Goal: Task Accomplishment & Management: Complete application form

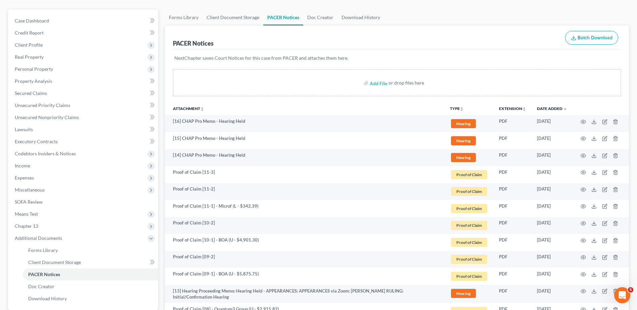
scroll to position [202, 0]
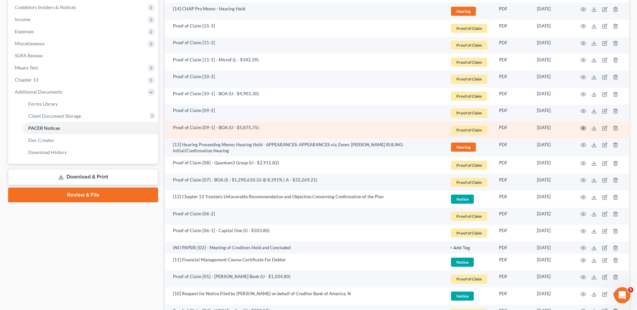
click at [582, 127] on icon "button" at bounding box center [583, 128] width 5 height 4
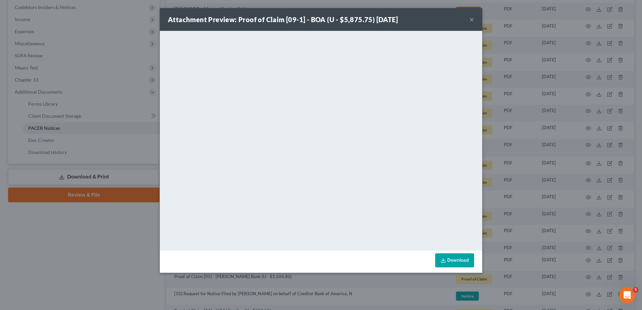
click at [472, 19] on button "×" at bounding box center [472, 19] width 5 height 8
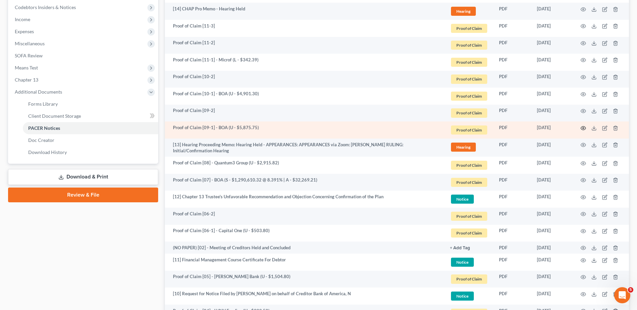
click at [583, 128] on icon "button" at bounding box center [583, 128] width 5 height 5
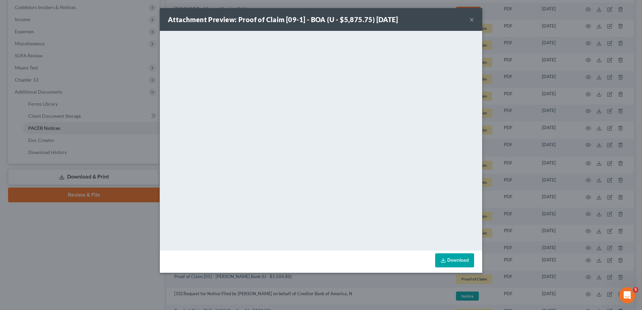
click at [471, 19] on button "×" at bounding box center [472, 19] width 5 height 8
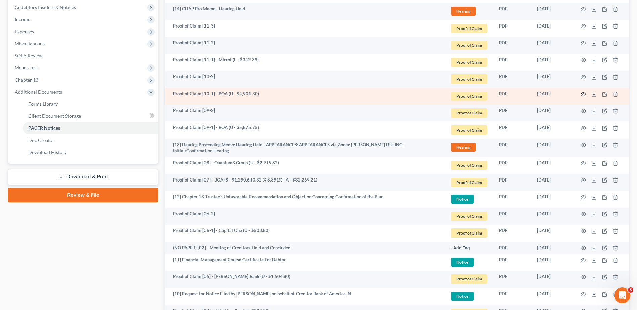
click at [585, 92] on icon "button" at bounding box center [583, 94] width 5 height 5
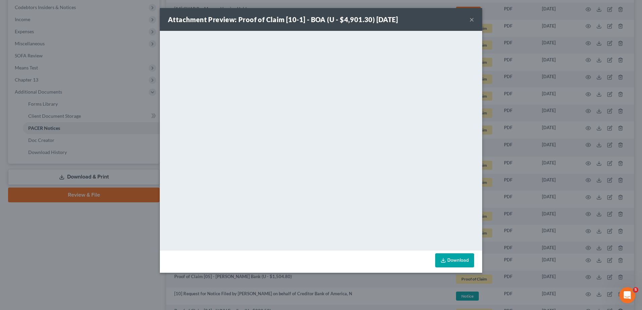
click at [474, 21] on div "Attachment Preview: Proof of Claim [10-1] - BOA (U - $4,901.30) 11/20/2024 ×" at bounding box center [321, 19] width 322 height 23
click at [107, 264] on div "Attachment Preview: Proof of Claim [10-1] - BOA (U - $4,901.30) 11/20/2024 × <o…" at bounding box center [321, 155] width 642 height 310
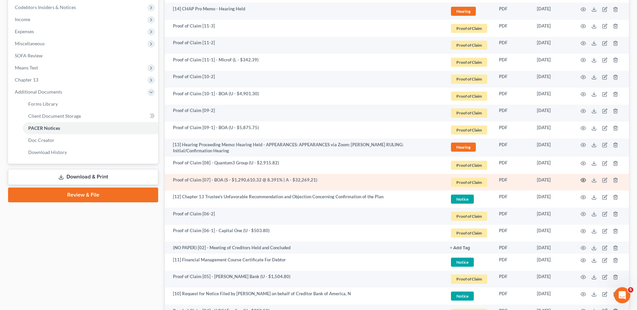
click at [584, 179] on icon "button" at bounding box center [583, 180] width 5 height 5
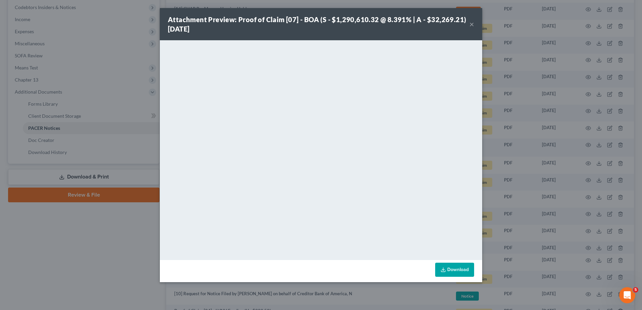
click at [473, 24] on button "×" at bounding box center [472, 24] width 5 height 8
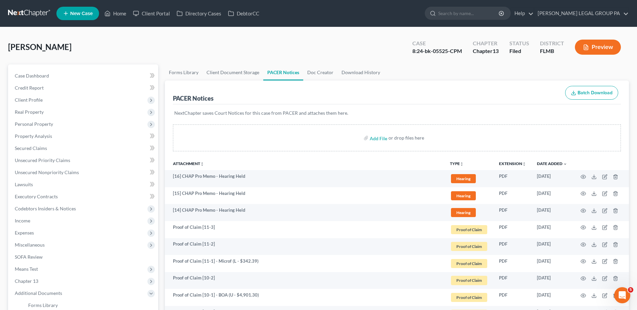
click at [27, 13] on link at bounding box center [29, 13] width 43 height 12
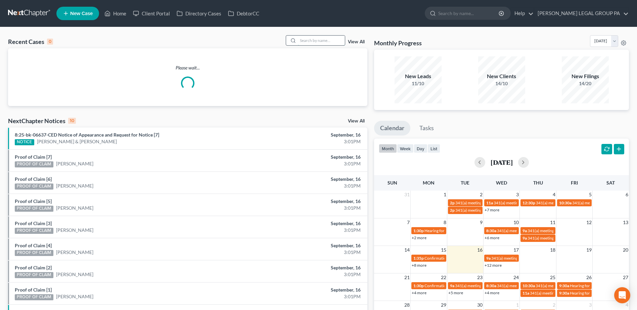
click at [333, 41] on input "search" at bounding box center [321, 41] width 47 height 10
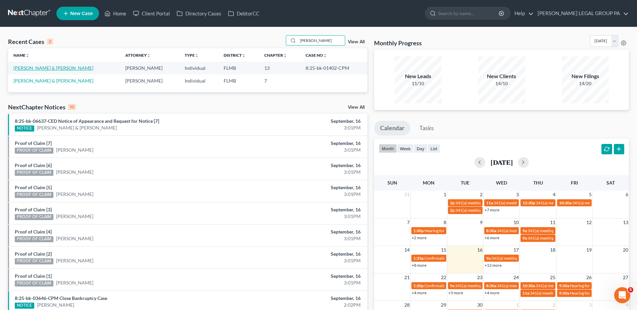
type input "harrison"
click at [42, 65] on link "[PERSON_NAME] & [PERSON_NAME]" at bounding box center [53, 68] width 80 height 6
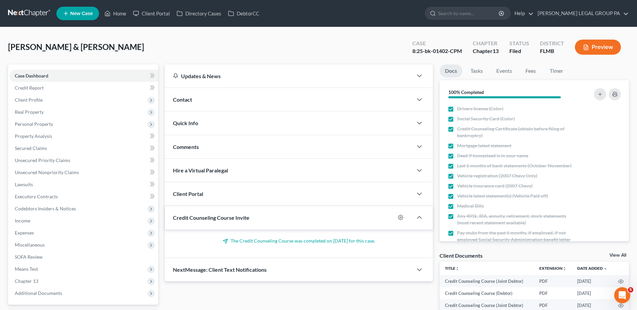
click at [201, 40] on div "Harrison, Fred & Sherri Upgraded Case 8:25-bk-01402-CPM Chapter Chapter 13 Stat…" at bounding box center [318, 49] width 621 height 29
click at [82, 90] on link "Credit Report" at bounding box center [83, 88] width 149 height 12
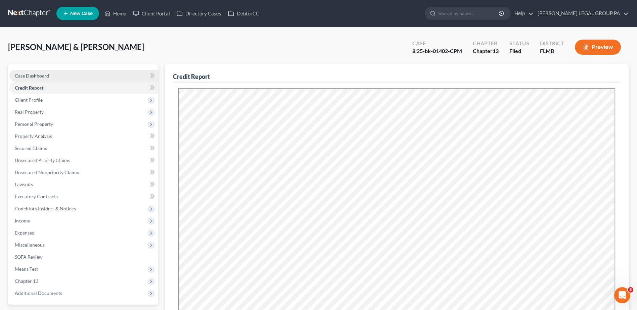
click at [32, 75] on span "Case Dashboard" at bounding box center [32, 76] width 34 height 6
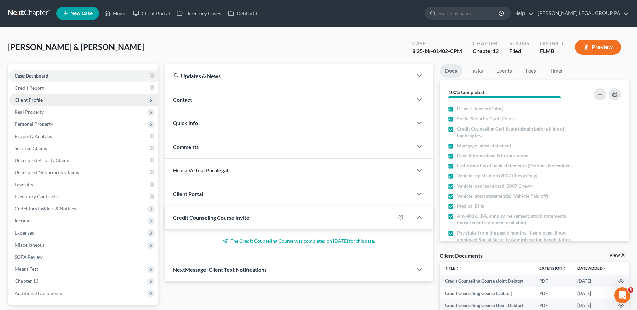
click at [38, 101] on span "Client Profile" at bounding box center [29, 100] width 28 height 6
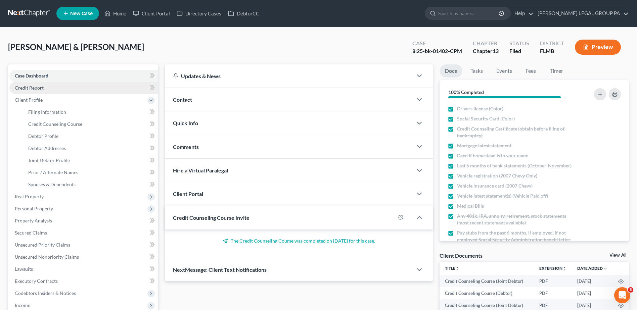
click at [42, 87] on span "Credit Report" at bounding box center [29, 88] width 29 height 6
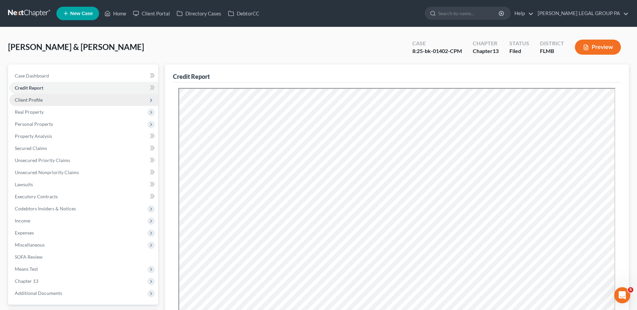
click at [48, 100] on span "Client Profile" at bounding box center [83, 100] width 149 height 12
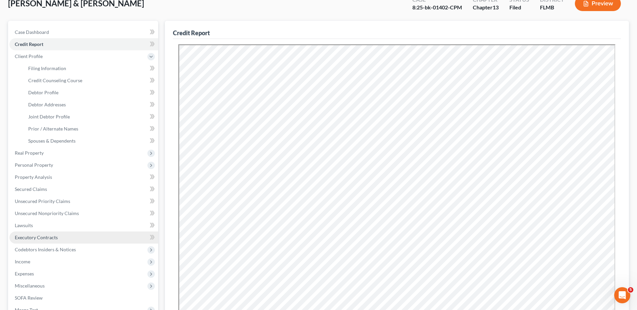
scroll to position [143, 0]
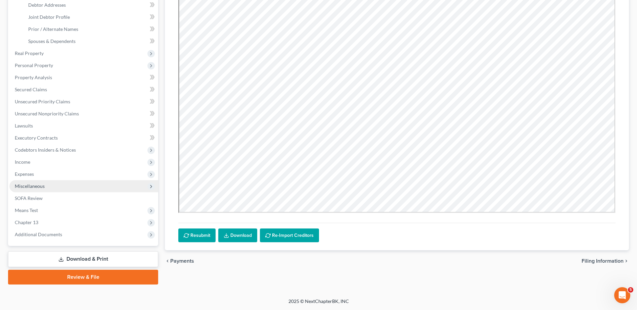
click at [79, 187] on span "Miscellaneous" at bounding box center [83, 186] width 149 height 12
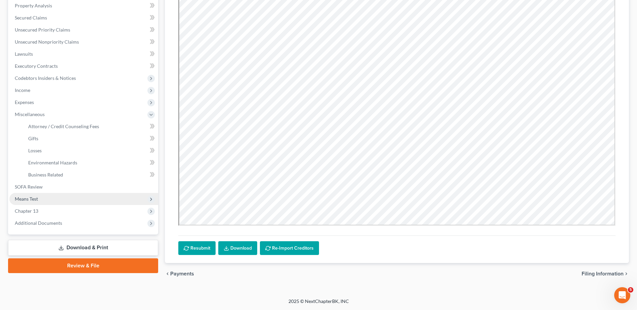
scroll to position [119, 0]
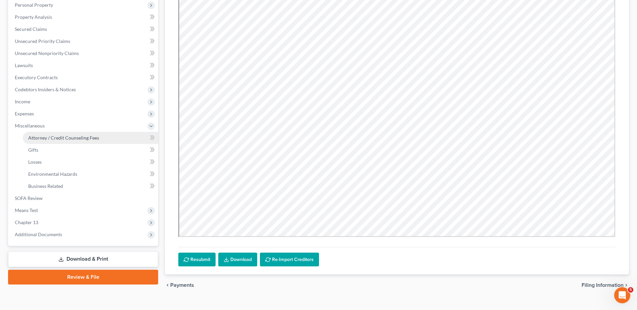
click at [76, 136] on span "Attorney / Credit Counseling Fees" at bounding box center [63, 138] width 71 height 6
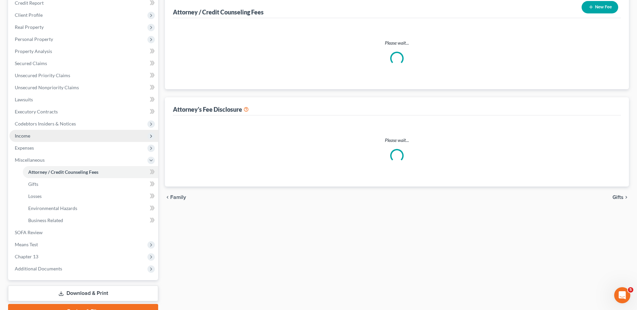
scroll to position [16, 0]
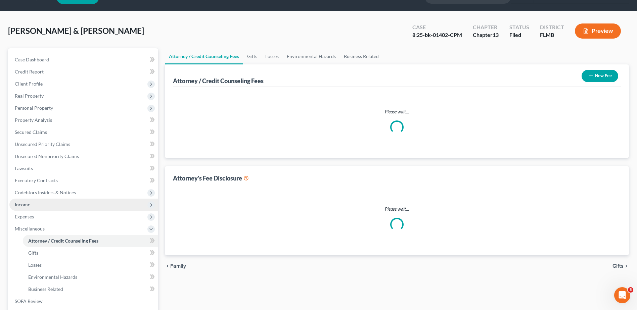
select select "0"
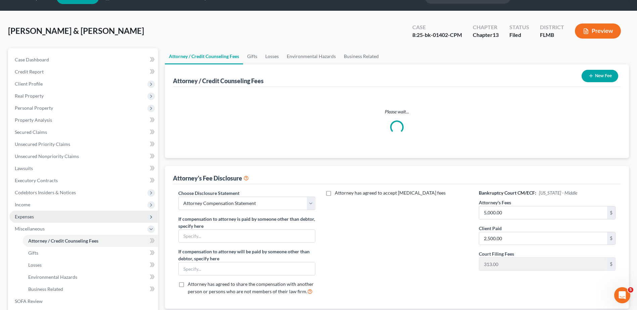
scroll to position [0, 0]
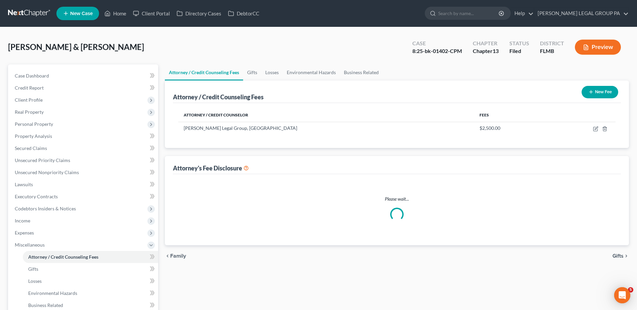
select select "0"
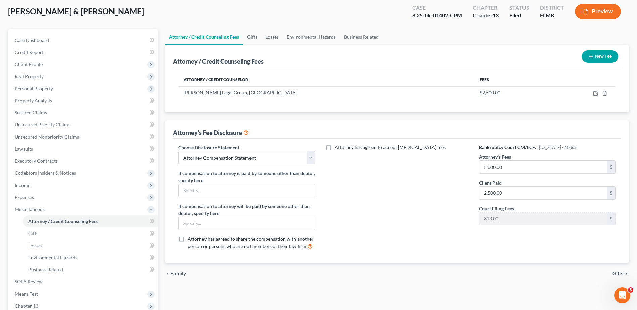
scroll to position [34, 0]
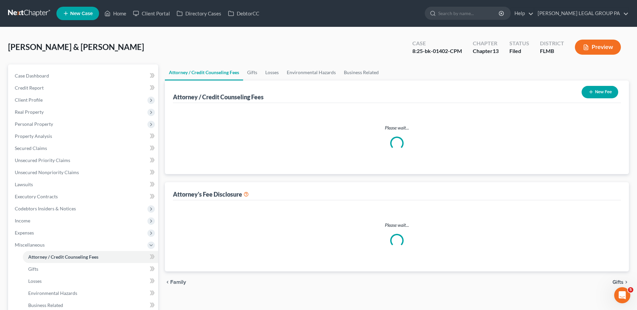
select select "0"
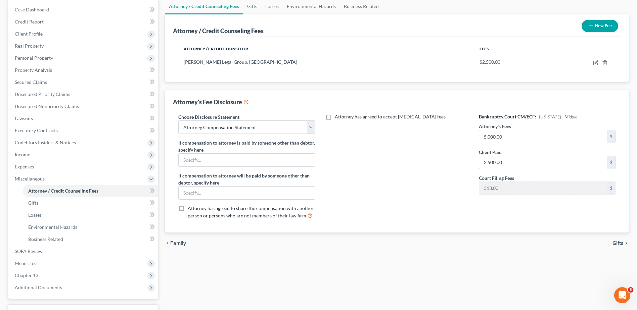
scroll to position [67, 0]
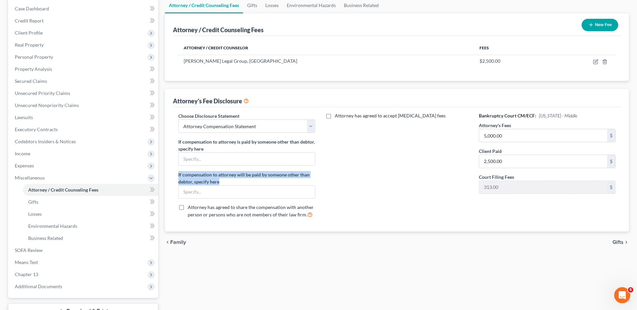
drag, startPoint x: 178, startPoint y: 175, endPoint x: 221, endPoint y: 182, distance: 43.6
click at [221, 182] on div "Choose Disclosure Statement Select Attorney Compensation Statement If compensat…" at bounding box center [247, 168] width 150 height 111
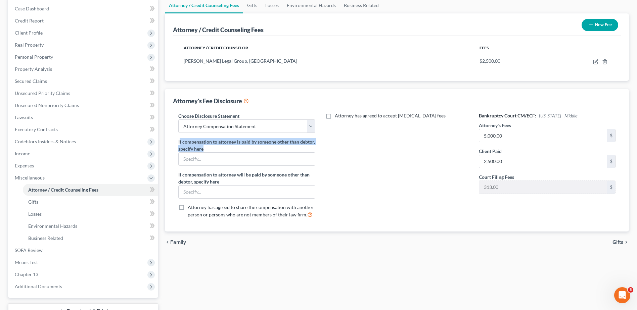
drag, startPoint x: 221, startPoint y: 182, endPoint x: 225, endPoint y: 149, distance: 33.2
click at [225, 149] on label "If compensation to attorney is paid by someone other than debtor, specify here" at bounding box center [246, 145] width 137 height 14
click at [302, 262] on div "Attorney / Credit Counseling Fees Gifts Losses Environmental Hazards Business R…" at bounding box center [397, 167] width 471 height 340
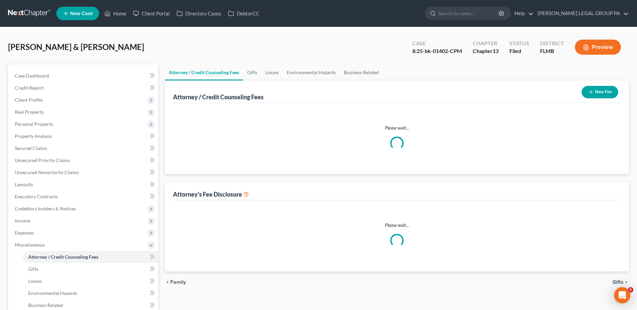
select select "0"
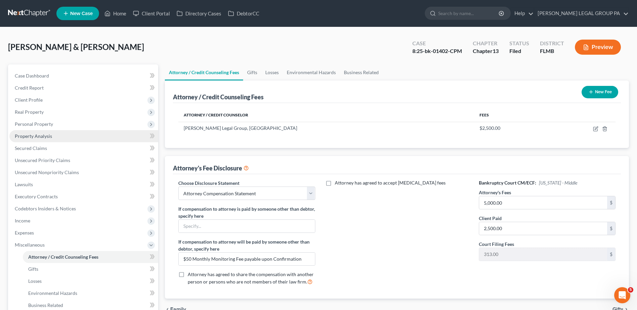
click at [39, 136] on span "Property Analysis" at bounding box center [33, 136] width 37 height 6
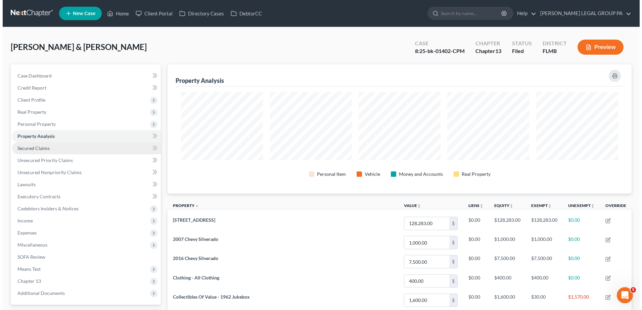
scroll to position [129, 464]
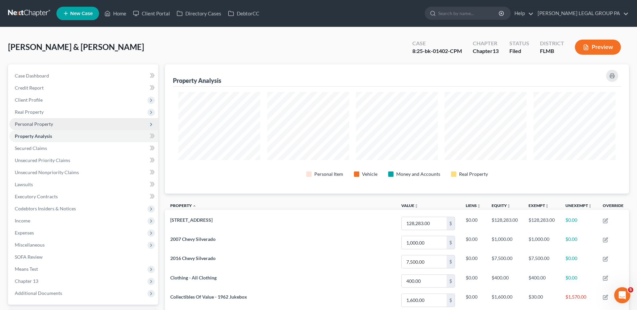
click at [60, 124] on span "Personal Property" at bounding box center [83, 124] width 149 height 12
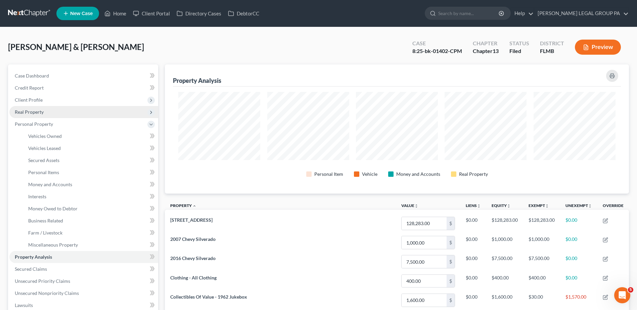
click at [52, 111] on span "Real Property" at bounding box center [83, 112] width 149 height 12
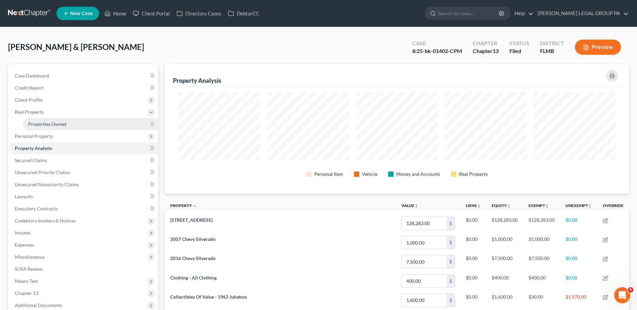
click at [61, 124] on span "Properties Owned" at bounding box center [47, 124] width 38 height 6
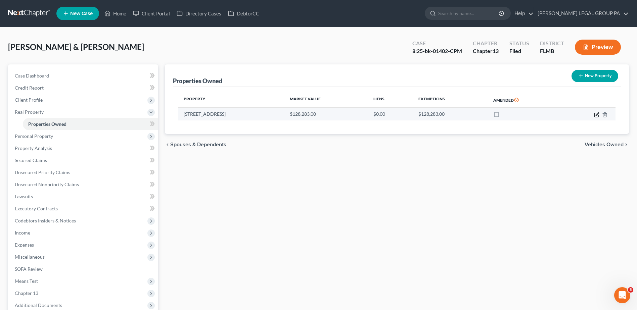
click at [596, 116] on icon "button" at bounding box center [597, 114] width 3 height 3
select select "9"
select select "2"
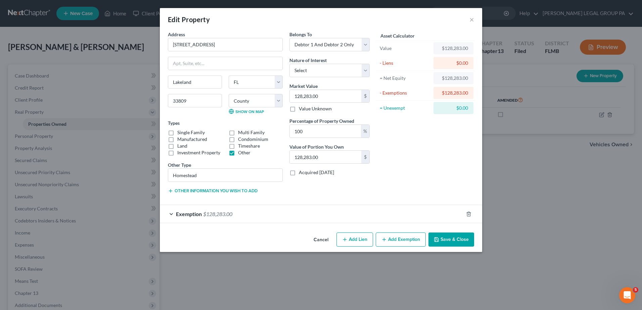
click at [279, 213] on div "Exemption $128,283.00" at bounding box center [312, 214] width 304 height 18
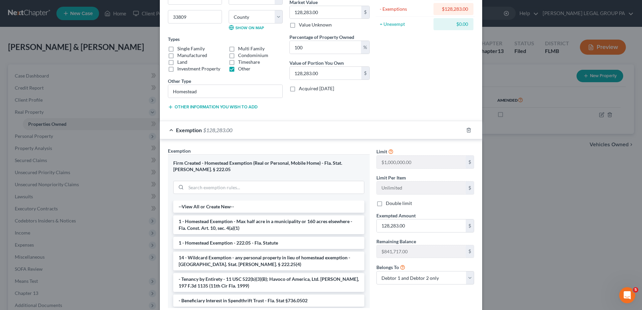
scroll to position [101, 0]
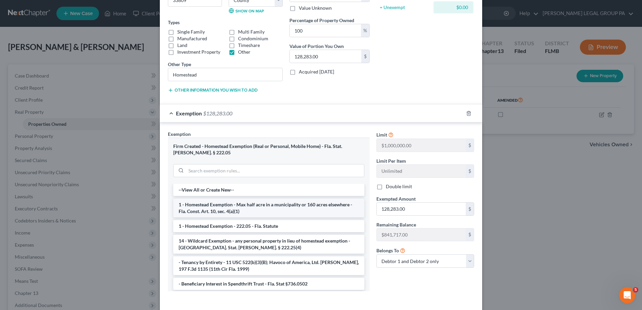
click at [224, 209] on li "1 - Homestead Exemption - Max half acre in a municipality or 160 acres elsewher…" at bounding box center [268, 208] width 191 height 19
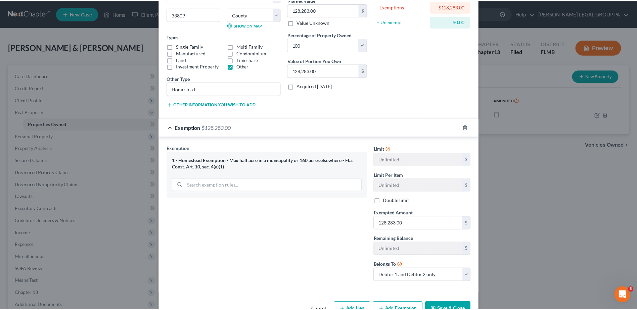
scroll to position [106, 0]
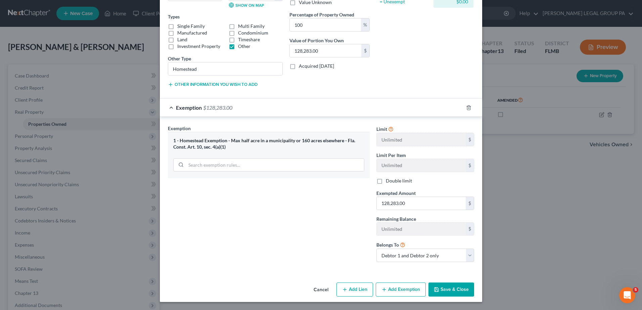
click at [451, 288] on button "Save & Close" at bounding box center [452, 290] width 46 height 14
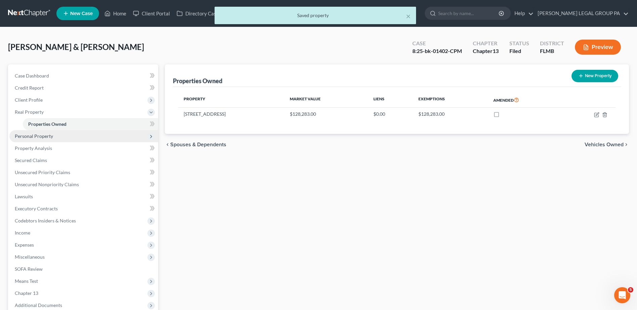
click at [46, 138] on span "Personal Property" at bounding box center [34, 136] width 38 height 6
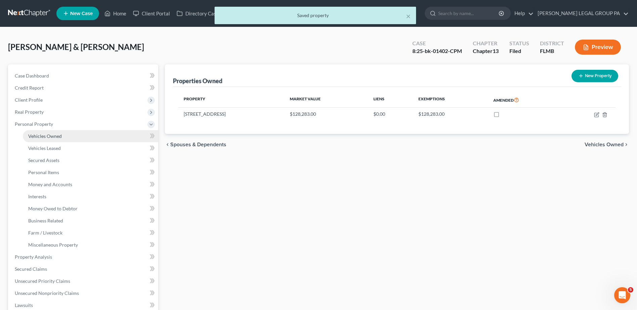
click at [49, 135] on span "Vehicles Owned" at bounding box center [45, 136] width 34 height 6
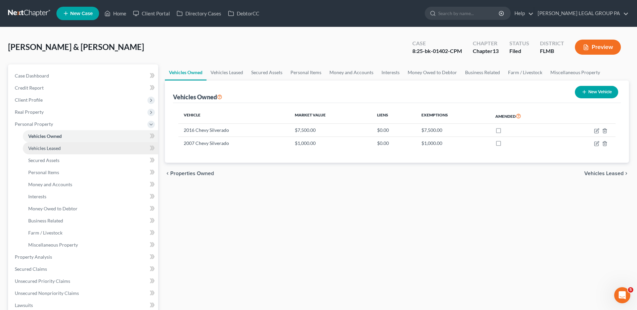
click at [46, 146] on span "Vehicles Leased" at bounding box center [44, 148] width 33 height 6
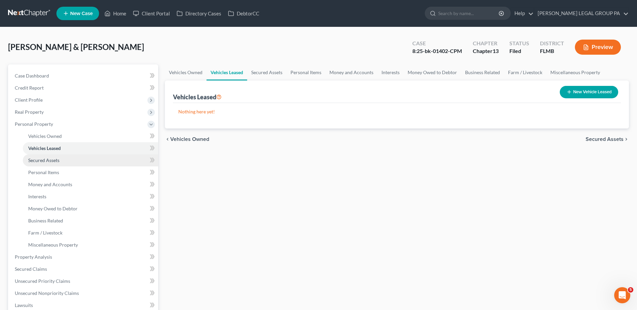
click at [51, 163] on span "Secured Assets" at bounding box center [43, 161] width 31 height 6
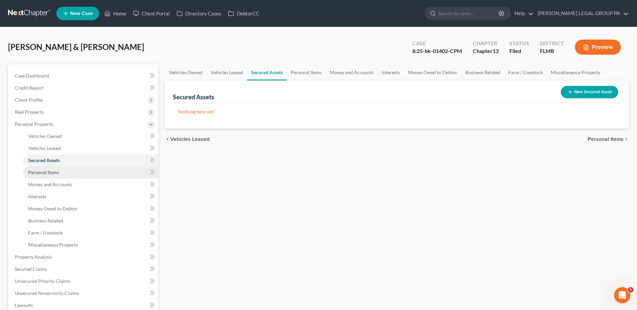
click at [51, 174] on span "Personal Items" at bounding box center [43, 173] width 31 height 6
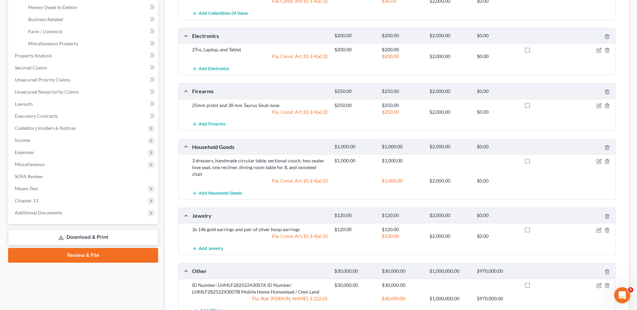
scroll to position [235, 0]
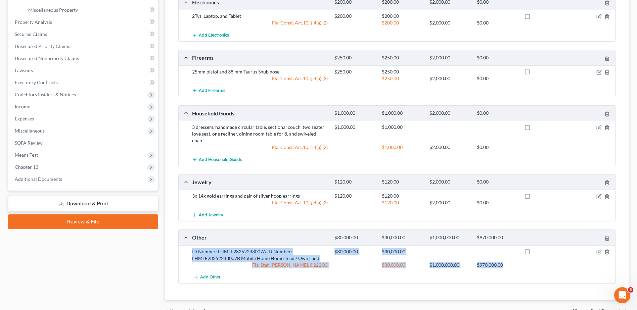
drag, startPoint x: 192, startPoint y: 244, endPoint x: 513, endPoint y: 257, distance: 321.7
click at [513, 257] on div "ID Number: LHMLF28252243007A ID Number: LHMLF28252243007B Mobile Home Homestead…" at bounding box center [402, 259] width 427 height 20
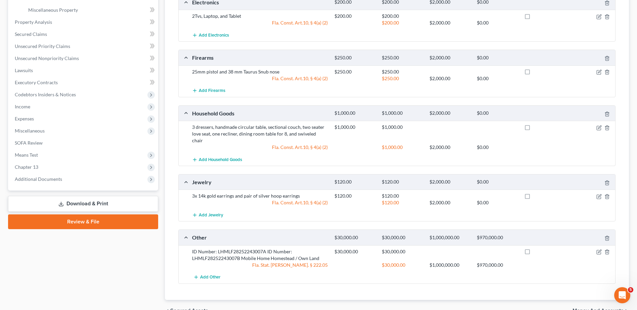
drag, startPoint x: 513, startPoint y: 257, endPoint x: 486, endPoint y: 270, distance: 30.4
click at [486, 271] on div "Add Other" at bounding box center [402, 277] width 427 height 12
drag, startPoint x: 192, startPoint y: 244, endPoint x: 328, endPoint y: 251, distance: 136.5
click at [328, 251] on div "ID Number: LHMLF28252243007A ID Number: LHMLF28252243007B Mobile Home Homestead…" at bounding box center [260, 255] width 142 height 13
drag, startPoint x: 328, startPoint y: 251, endPoint x: 301, endPoint y: 250, distance: 27.9
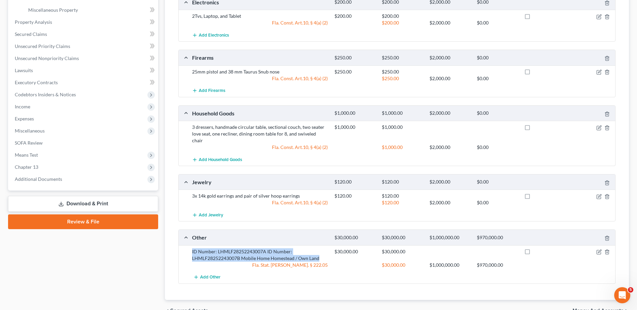
click at [301, 250] on div "ID Number: LHMLF28252243007A ID Number: LHMLF28252243007B Mobile Home Homestead…" at bounding box center [260, 255] width 142 height 13
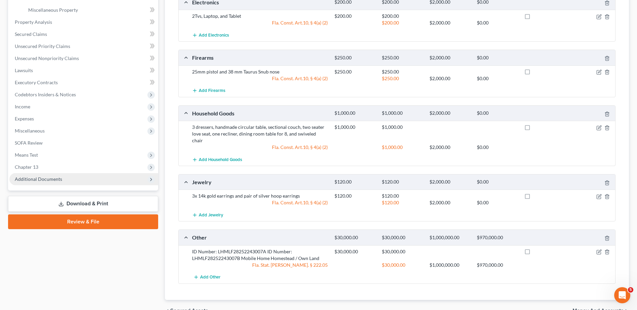
click at [56, 179] on span "Additional Documents" at bounding box center [38, 179] width 47 height 6
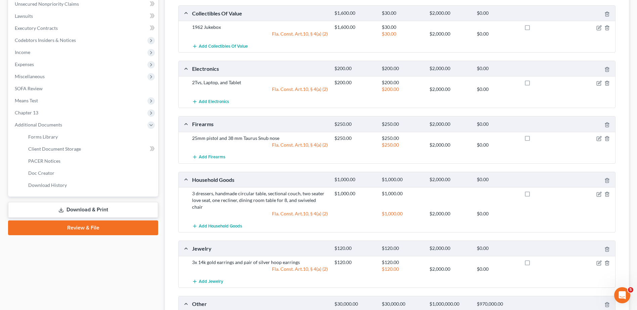
scroll to position [168, 0]
click at [98, 209] on link "Download & Print" at bounding box center [83, 211] width 150 height 16
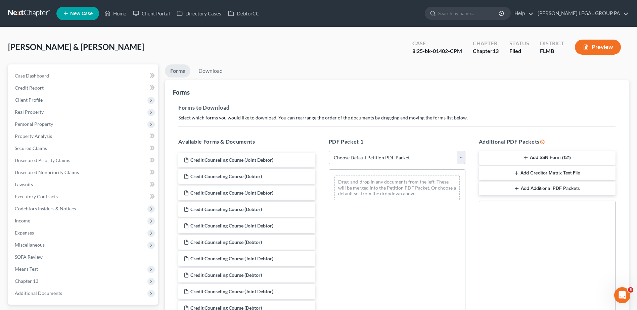
click at [394, 160] on select "Choose Default Petition PDF Packet Complete Bankruptcy Petition (all forms and …" at bounding box center [397, 157] width 137 height 13
click at [67, 136] on link "Property Analysis" at bounding box center [83, 136] width 149 height 12
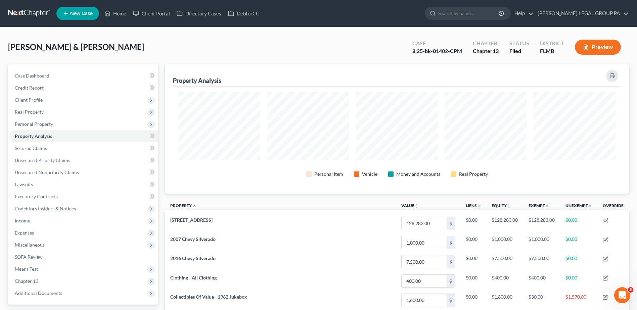
scroll to position [129, 464]
click at [50, 111] on span "Real Property" at bounding box center [83, 112] width 149 height 12
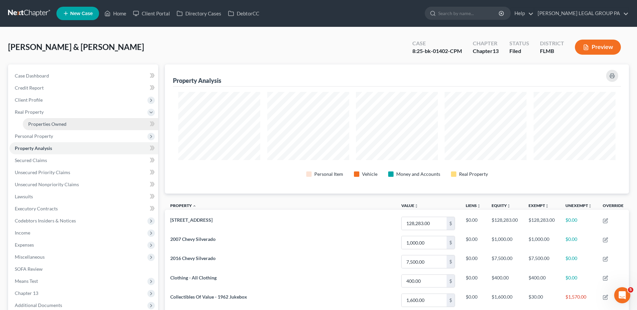
click at [82, 128] on link "Properties Owned" at bounding box center [90, 124] width 135 height 12
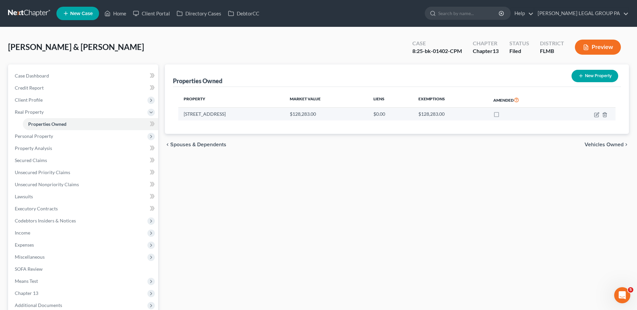
click at [503, 116] on label at bounding box center [503, 116] width 0 height 0
click at [505, 115] on input "checkbox" at bounding box center [507, 113] width 4 height 4
checkbox input "true"
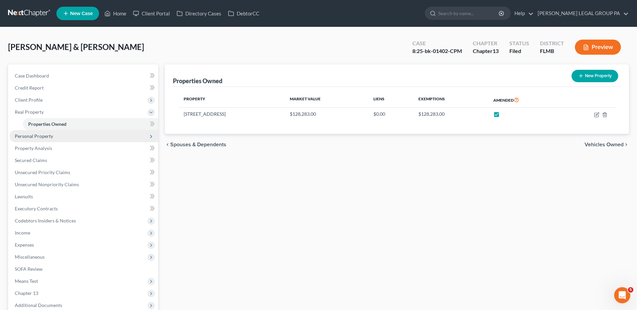
click at [41, 135] on span "Personal Property" at bounding box center [34, 136] width 38 height 6
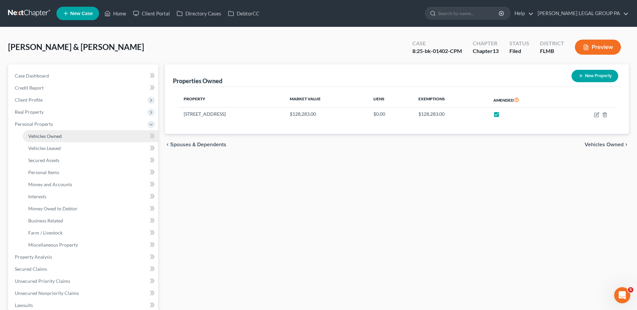
click at [46, 139] on span "Vehicles Owned" at bounding box center [45, 136] width 34 height 6
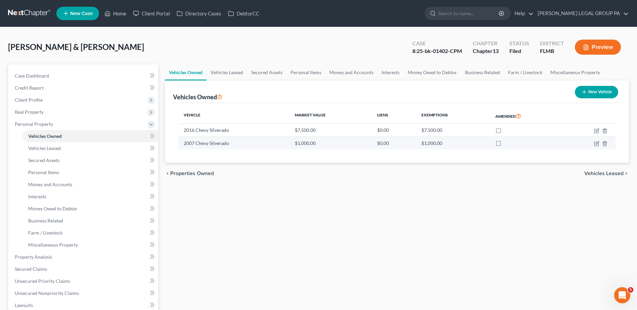
drag, startPoint x: 499, startPoint y: 131, endPoint x: 499, endPoint y: 140, distance: 8.7
click at [505, 132] on label at bounding box center [505, 132] width 0 height 0
click at [508, 131] on input "checkbox" at bounding box center [510, 129] width 4 height 4
checkbox input "true"
click at [505, 145] on label at bounding box center [505, 145] width 0 height 0
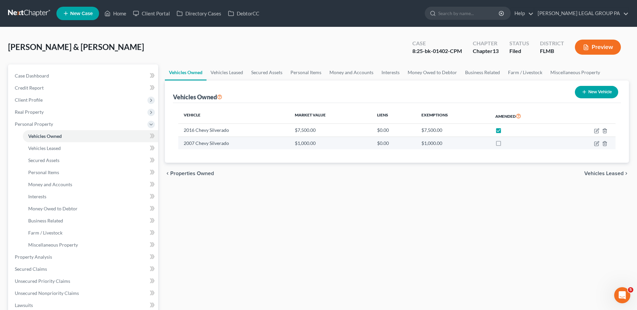
click at [508, 142] on input "checkbox" at bounding box center [510, 142] width 4 height 4
checkbox input "true"
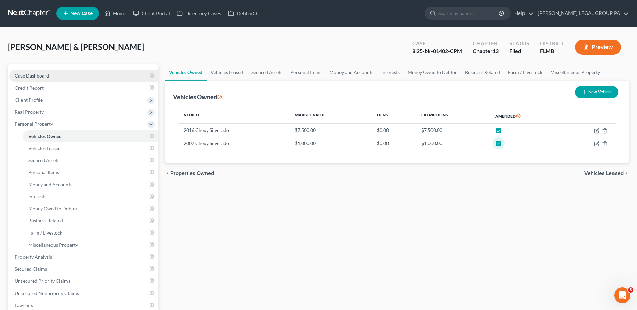
click at [47, 76] on span "Case Dashboard" at bounding box center [32, 76] width 34 height 6
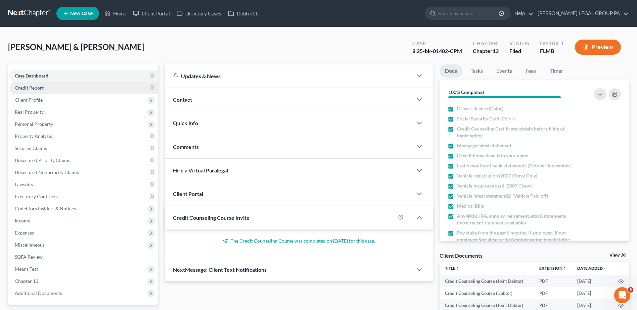
click at [33, 88] on span "Credit Report" at bounding box center [29, 88] width 29 height 6
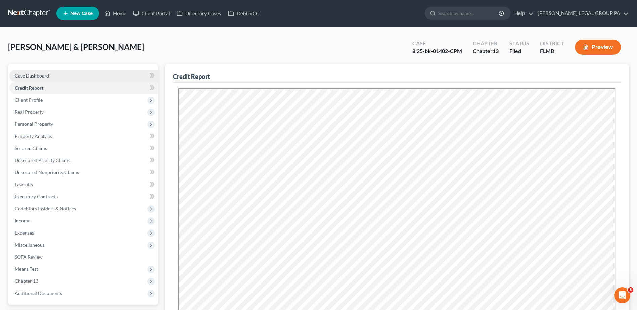
drag, startPoint x: 44, startPoint y: 74, endPoint x: 60, endPoint y: 78, distance: 16.1
click at [44, 74] on span "Case Dashboard" at bounding box center [32, 76] width 34 height 6
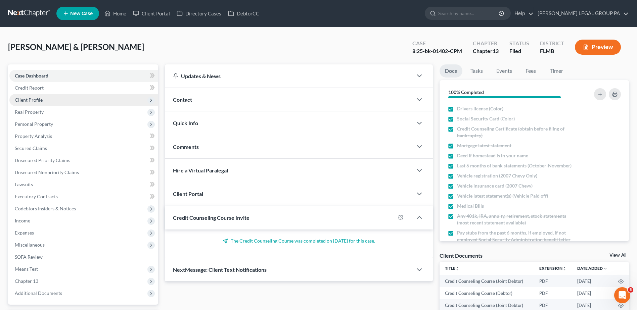
click at [54, 98] on span "Client Profile" at bounding box center [83, 100] width 149 height 12
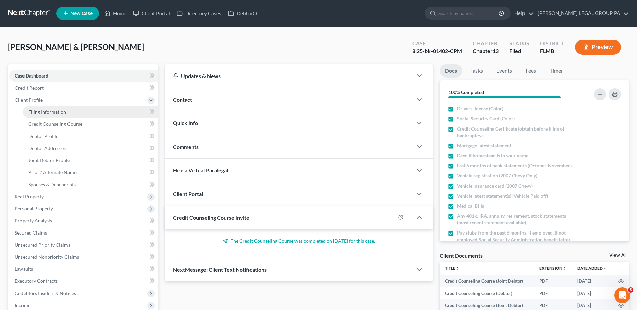
click at [67, 110] on link "Filing Information" at bounding box center [90, 112] width 135 height 12
select select "1"
select select "3"
select select "9"
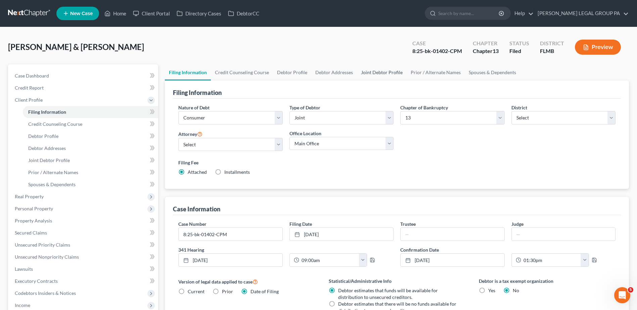
click at [385, 72] on link "Joint Debtor Profile" at bounding box center [382, 72] width 50 height 16
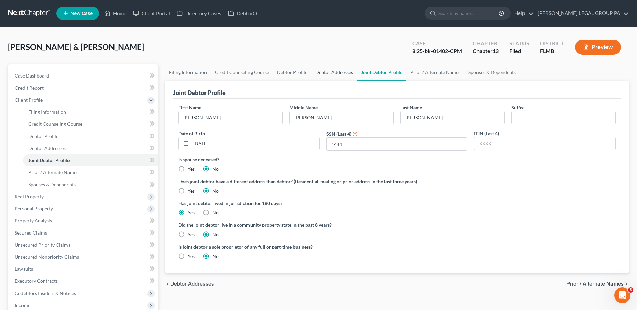
click at [326, 72] on link "Debtor Addresses" at bounding box center [334, 72] width 46 height 16
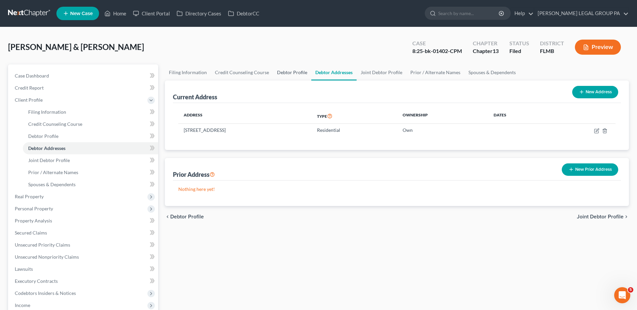
click at [287, 72] on link "Debtor Profile" at bounding box center [292, 72] width 38 height 16
select select "1"
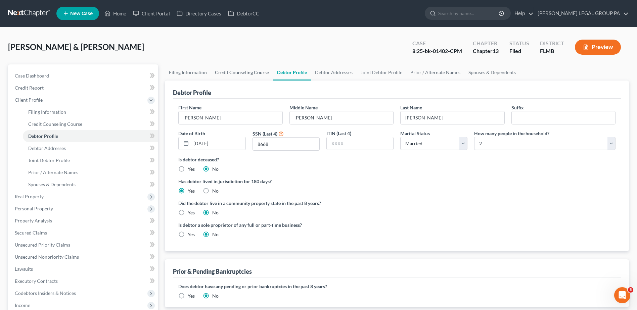
radio input "true"
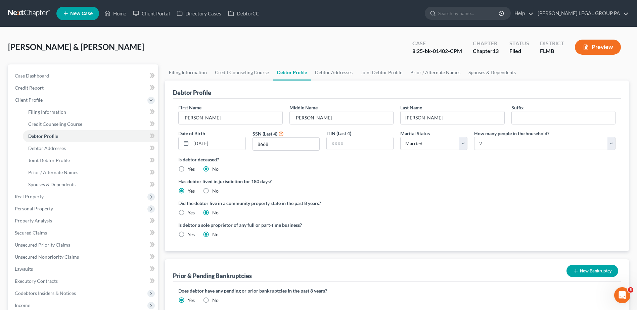
click at [39, 66] on div "Case Dashboard Payments Invoices Payments Payments Credit Report Client Profile…" at bounding box center [83, 226] width 150 height 325
click at [38, 73] on span "Case Dashboard" at bounding box center [32, 76] width 34 height 6
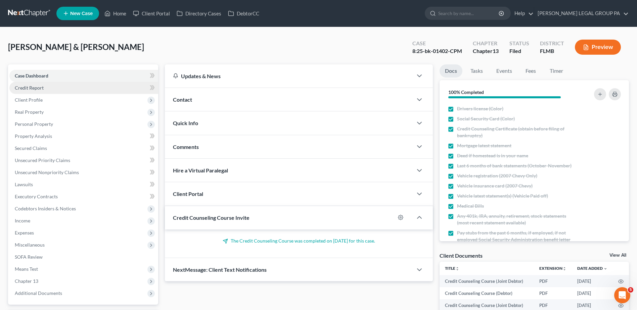
click at [41, 88] on span "Credit Report" at bounding box center [29, 88] width 29 height 6
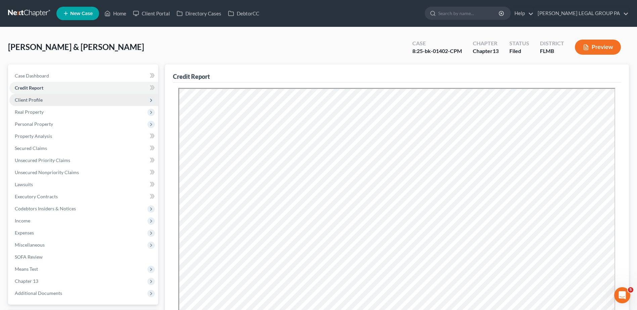
click at [36, 101] on span "Client Profile" at bounding box center [29, 100] width 28 height 6
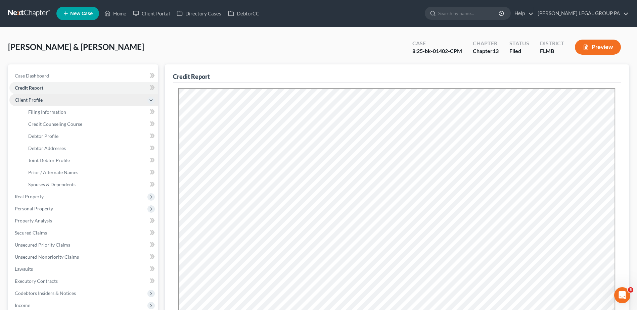
click at [34, 99] on span "Client Profile" at bounding box center [29, 100] width 28 height 6
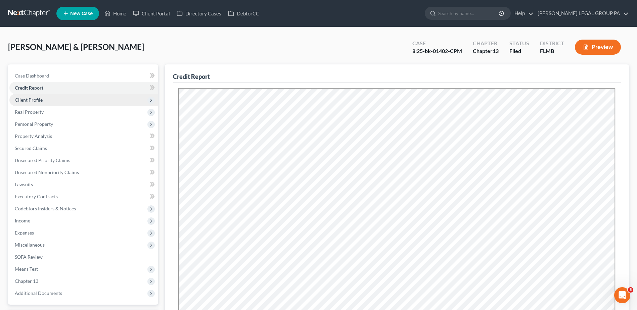
click at [42, 98] on span "Client Profile" at bounding box center [83, 100] width 149 height 12
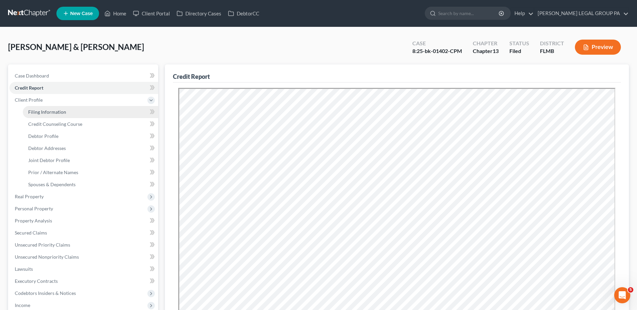
click at [50, 114] on span "Filing Information" at bounding box center [47, 112] width 38 height 6
select select "1"
select select "3"
select select "15"
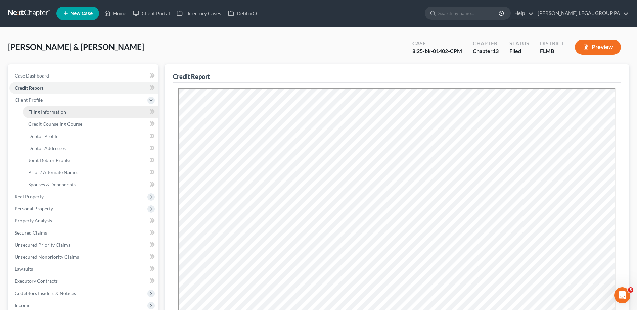
select select "0"
select select "9"
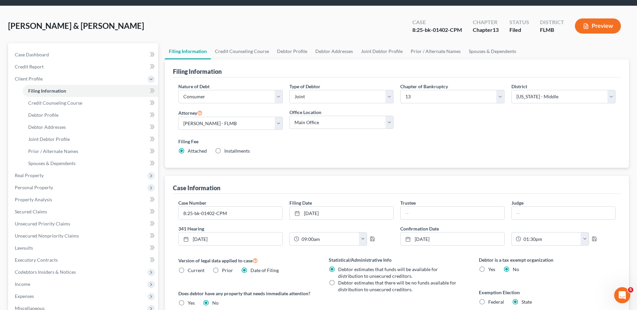
scroll to position [9, 0]
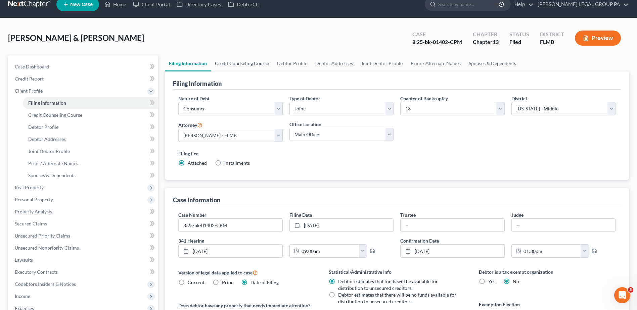
click at [250, 62] on link "Credit Counseling Course" at bounding box center [242, 63] width 62 height 16
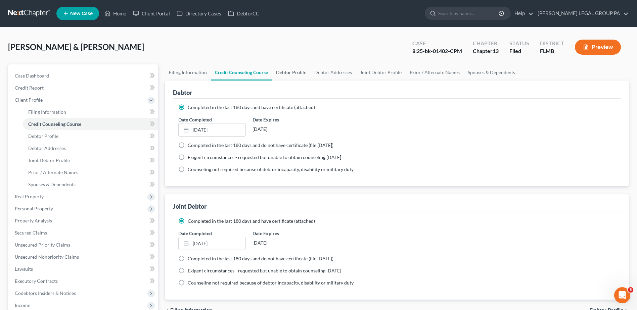
click at [289, 70] on link "Debtor Profile" at bounding box center [291, 72] width 38 height 16
select select "1"
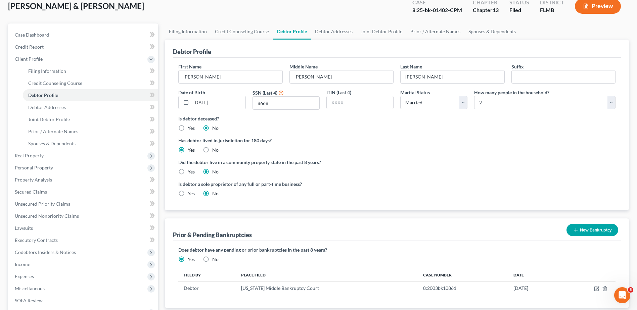
scroll to position [34, 0]
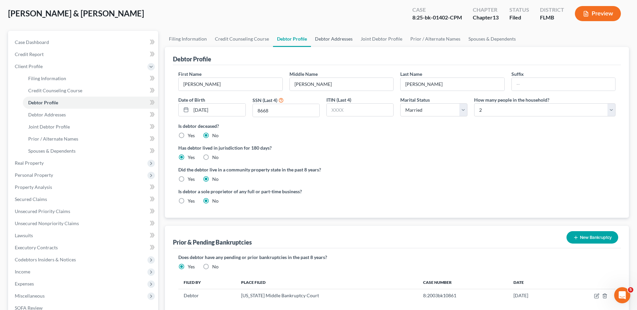
click at [331, 39] on link "Debtor Addresses" at bounding box center [334, 39] width 46 height 16
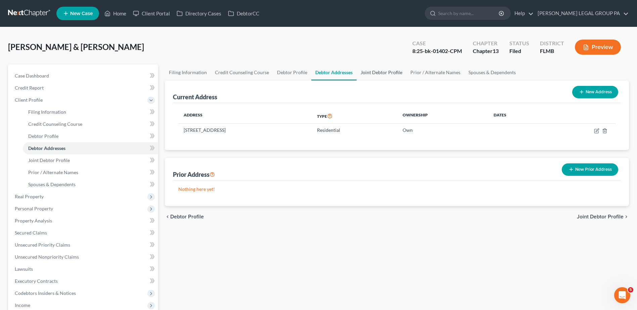
click at [377, 69] on link "Joint Debtor Profile" at bounding box center [382, 72] width 50 height 16
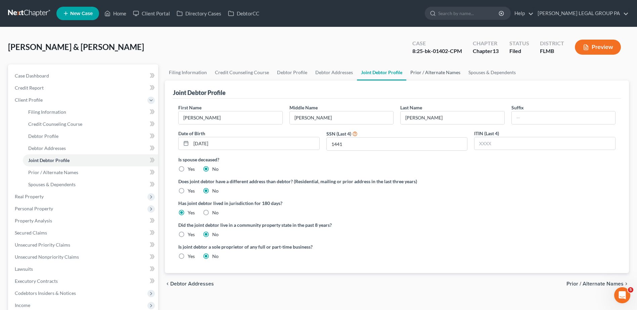
click at [423, 73] on link "Prior / Alternate Names" at bounding box center [435, 72] width 58 height 16
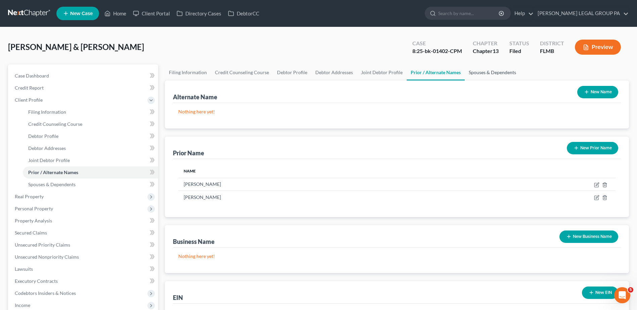
click at [494, 76] on link "Spouses & Dependents" at bounding box center [492, 72] width 55 height 16
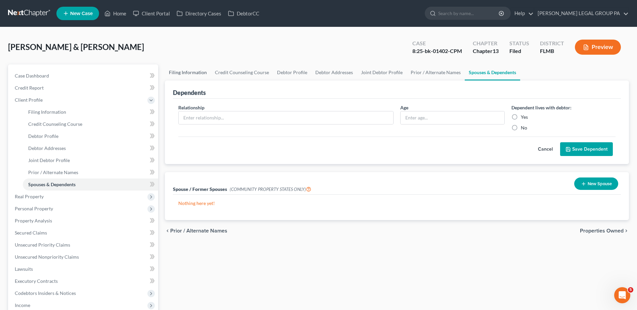
click at [190, 69] on link "Filing Information" at bounding box center [188, 72] width 46 height 16
select select "1"
select select "3"
select select "15"
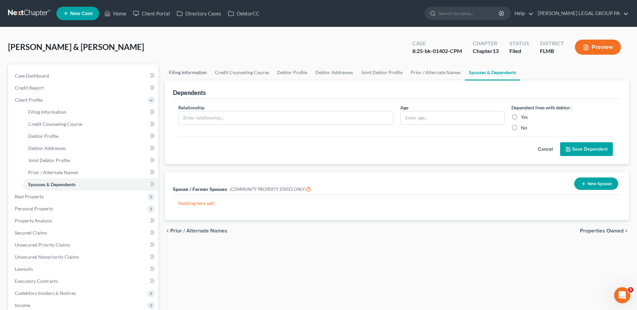
select select "0"
select select "9"
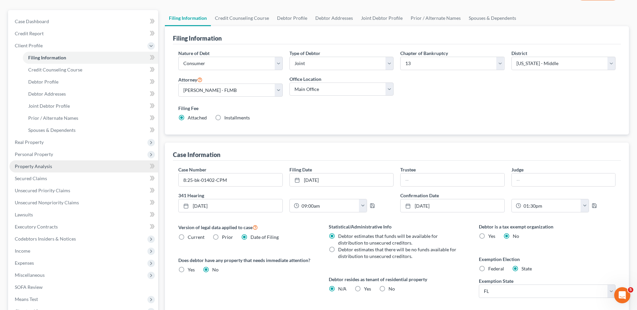
scroll to position [34, 0]
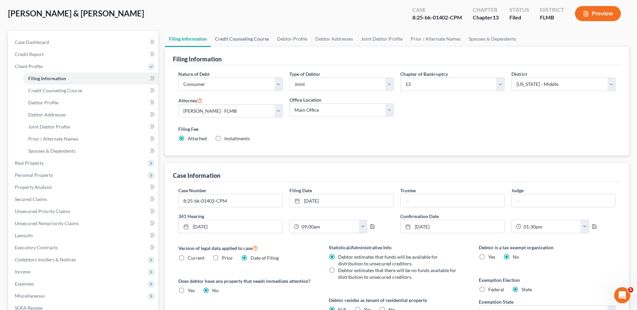
click at [234, 42] on link "Credit Counseling Course" at bounding box center [242, 39] width 62 height 16
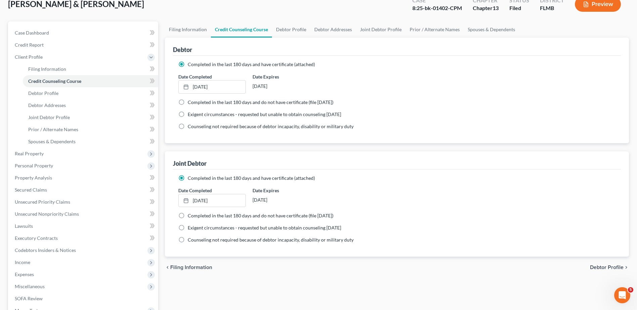
scroll to position [43, 0]
click at [283, 30] on link "Debtor Profile" at bounding box center [291, 30] width 38 height 16
select select "1"
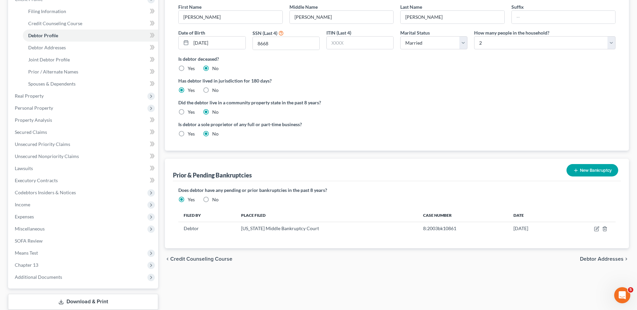
scroll to position [34, 0]
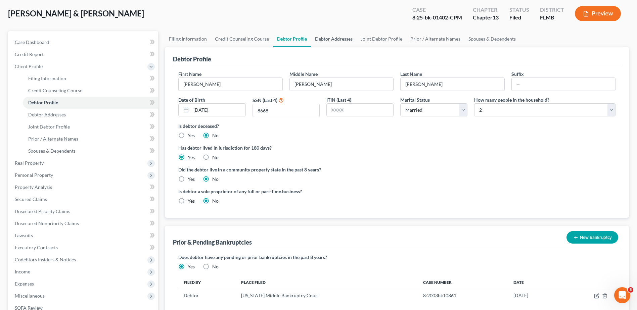
click at [329, 38] on link "Debtor Addresses" at bounding box center [334, 39] width 46 height 16
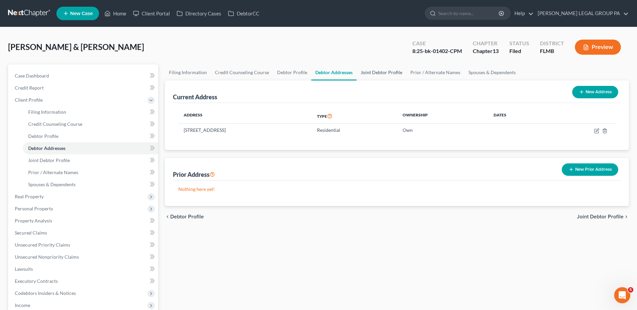
click at [380, 72] on link "Joint Debtor Profile" at bounding box center [382, 72] width 50 height 16
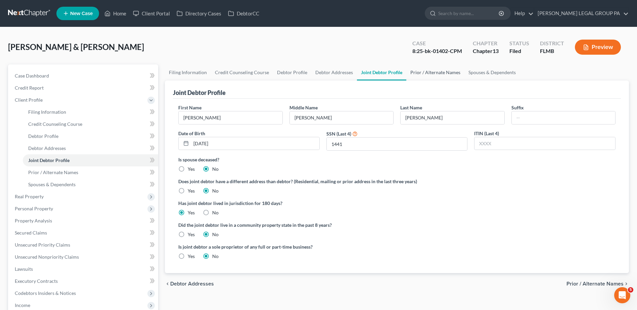
click at [427, 70] on link "Prior / Alternate Names" at bounding box center [435, 72] width 58 height 16
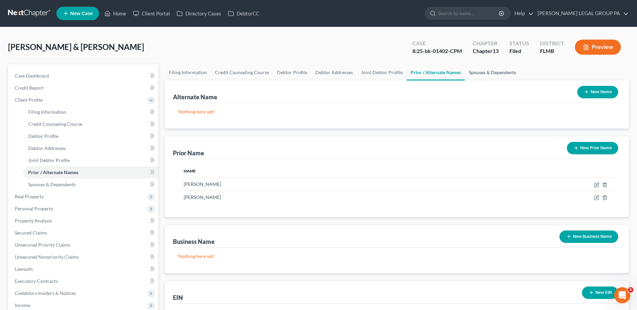
click at [476, 71] on link "Spouses & Dependents" at bounding box center [492, 72] width 55 height 16
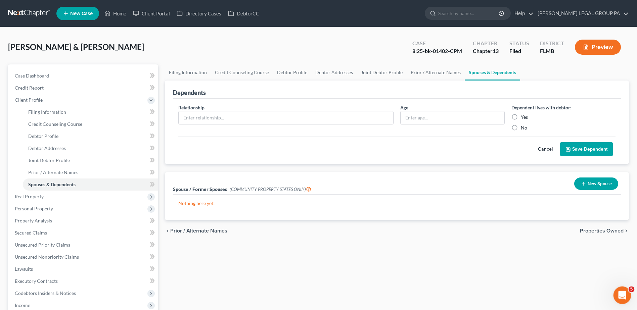
click at [624, 298] on icon "Open Intercom Messenger" at bounding box center [621, 294] width 11 height 11
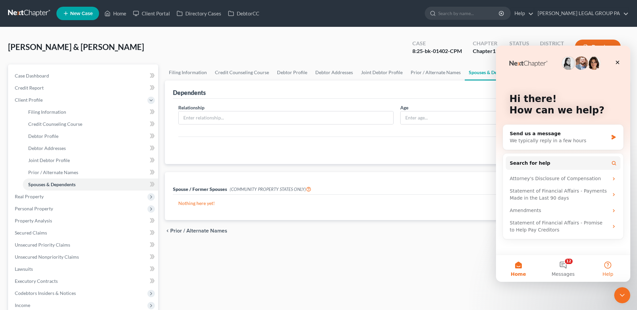
click at [609, 266] on button "Help" at bounding box center [608, 268] width 45 height 27
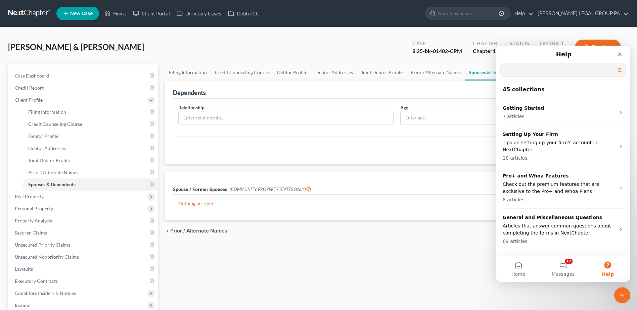
click at [559, 73] on input "Search for help" at bounding box center [563, 69] width 125 height 13
type input "combined schedule c"
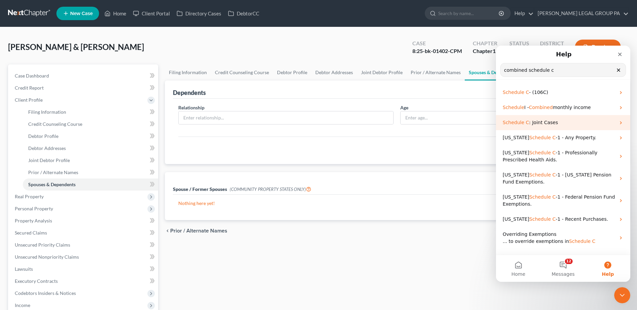
click at [518, 122] on span "Schedule" at bounding box center [513, 122] width 21 height 5
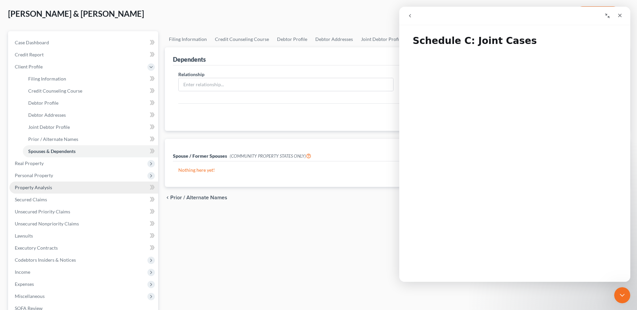
scroll to position [34, 0]
click at [44, 172] on span "Personal Property" at bounding box center [34, 175] width 38 height 6
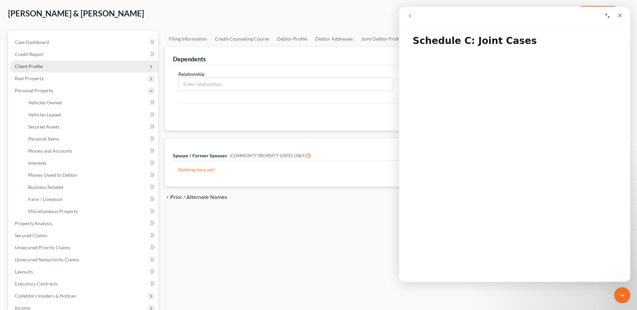
click at [39, 72] on span "Client Profile" at bounding box center [83, 66] width 149 height 12
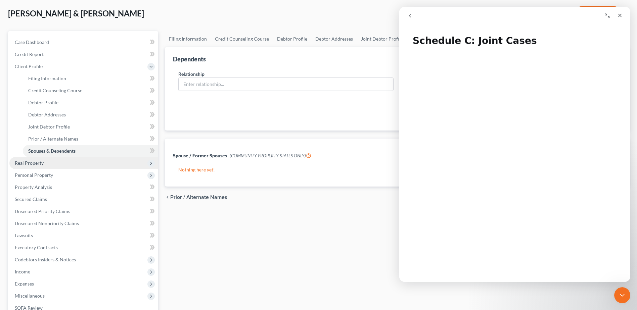
drag, startPoint x: 43, startPoint y: 162, endPoint x: 51, endPoint y: 162, distance: 8.1
click at [43, 162] on span "Real Property" at bounding box center [29, 163] width 29 height 6
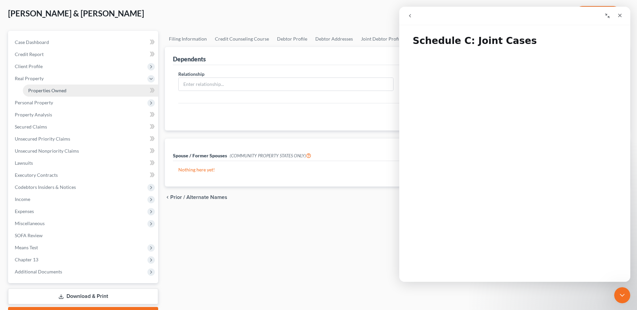
click at [51, 88] on span "Properties Owned" at bounding box center [47, 91] width 38 height 6
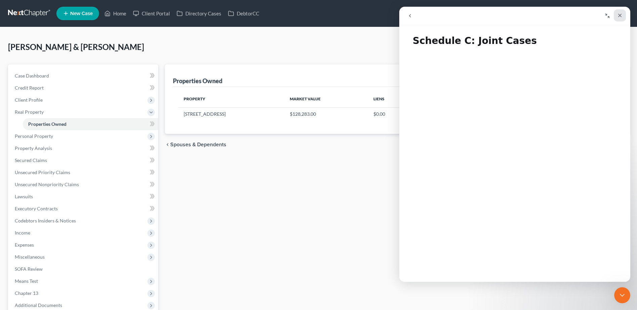
click at [620, 14] on icon "Close" at bounding box center [619, 15] width 5 height 5
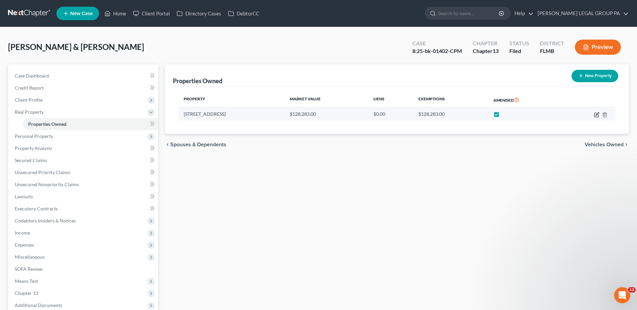
click at [597, 115] on icon "button" at bounding box center [596, 114] width 5 height 5
select select "9"
select select "52"
select select "2"
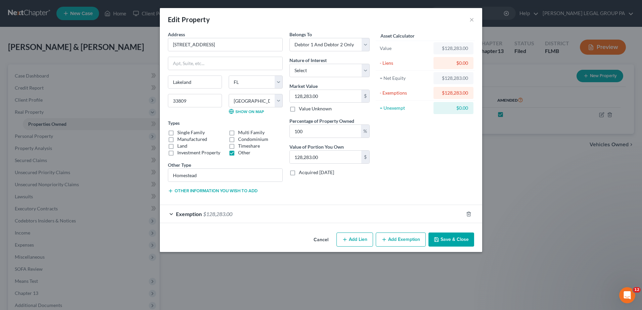
click at [440, 216] on div "Exemption $128,283.00" at bounding box center [312, 214] width 304 height 18
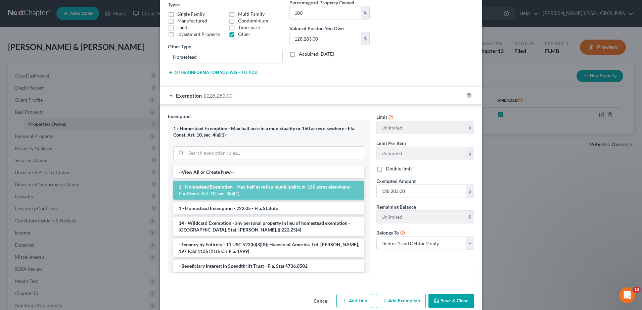
scroll to position [130, 0]
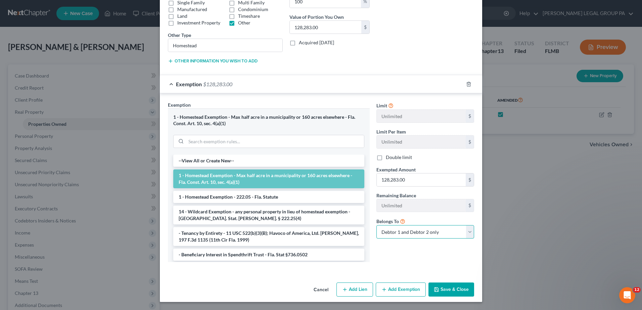
click at [468, 231] on select "Debtor 1 only Debtor 2 only Debtor 1 and Debtor 2 only" at bounding box center [426, 231] width 98 height 13
select select "0"
click at [377, 225] on select "Debtor 1 only Debtor 2 only Debtor 1 and Debtor 2 only" at bounding box center [426, 231] width 98 height 13
click at [467, 232] on select "Debtor 1 only Debtor 2 only Debtor 1 and Debtor 2 only" at bounding box center [426, 231] width 98 height 13
click at [466, 232] on select "Debtor 1 only Debtor 2 only Debtor 1 and Debtor 2 only" at bounding box center [426, 231] width 98 height 13
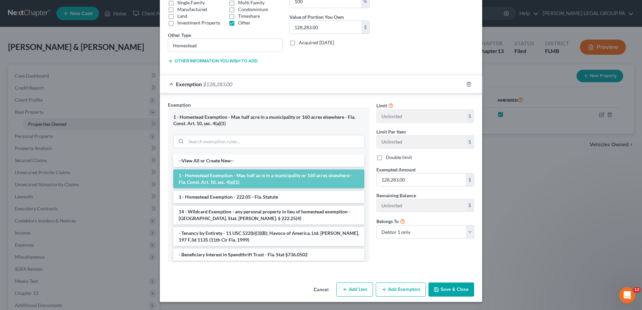
click at [465, 290] on button "Save & Close" at bounding box center [452, 290] width 46 height 14
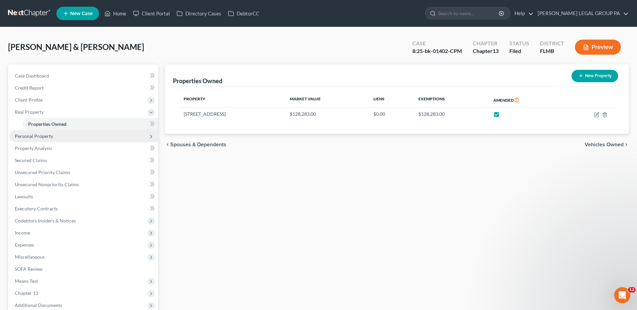
click at [73, 138] on span "Personal Property" at bounding box center [83, 136] width 149 height 12
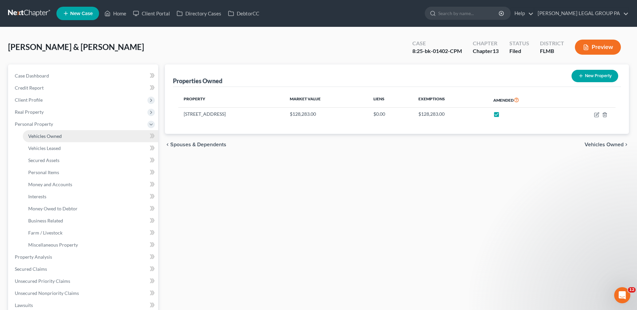
click at [57, 138] on span "Vehicles Owned" at bounding box center [45, 136] width 34 height 6
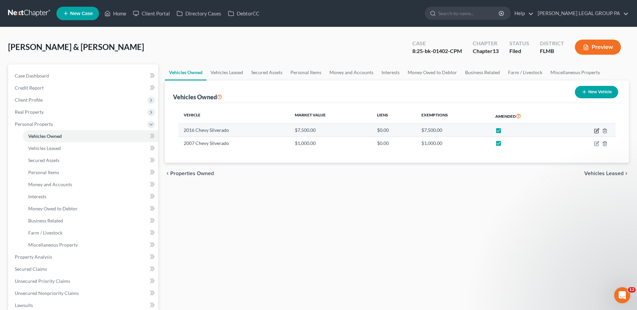
click at [598, 129] on icon "button" at bounding box center [596, 130] width 5 height 5
select select "0"
select select "10"
select select "2"
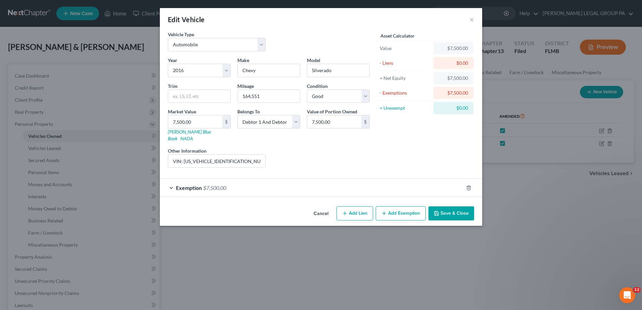
click at [290, 179] on div "Exemption $7,500.00" at bounding box center [312, 188] width 304 height 18
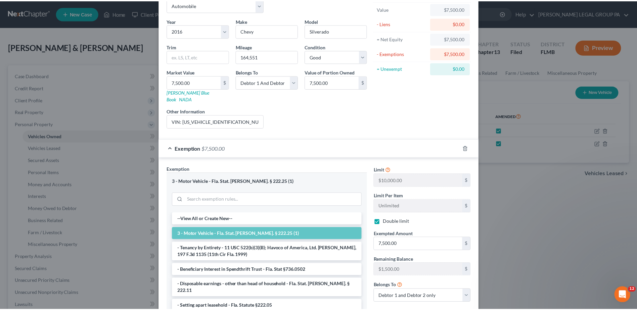
scroll to position [91, 0]
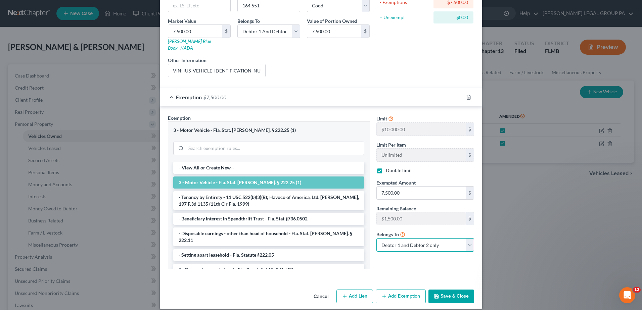
drag, startPoint x: 469, startPoint y: 238, endPoint x: 467, endPoint y: 241, distance: 3.9
click at [469, 238] on select "Debtor 1 only Debtor 2 only Debtor 1 and Debtor 2 only" at bounding box center [426, 244] width 98 height 13
select select "0"
click at [377, 238] on select "Debtor 1 only Debtor 2 only Debtor 1 and Debtor 2 only" at bounding box center [426, 244] width 98 height 13
click at [448, 290] on button "Save & Close" at bounding box center [452, 297] width 46 height 14
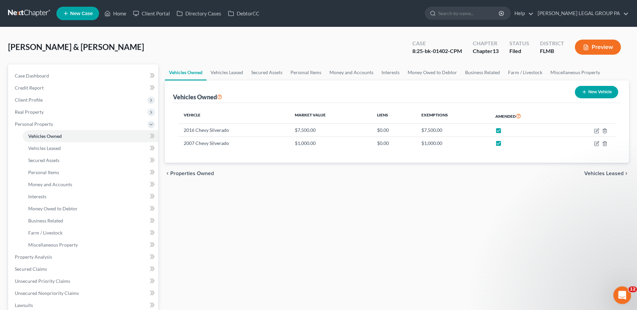
click at [618, 292] on icon "Open Intercom Messenger" at bounding box center [621, 294] width 11 height 11
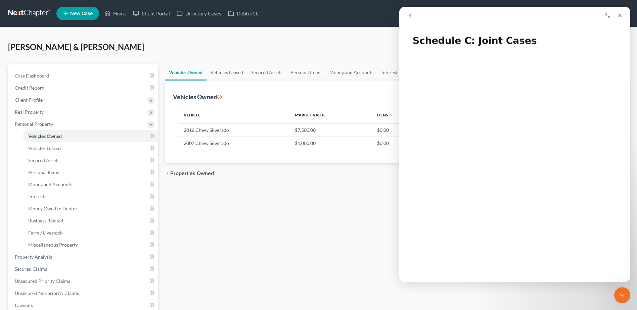
click at [321, 188] on div "Vehicles Owned Vehicles Leased Secured Assets Personal Items Money and Accounts…" at bounding box center [397, 264] width 471 height 400
click at [622, 13] on icon "Close" at bounding box center [619, 15] width 5 height 5
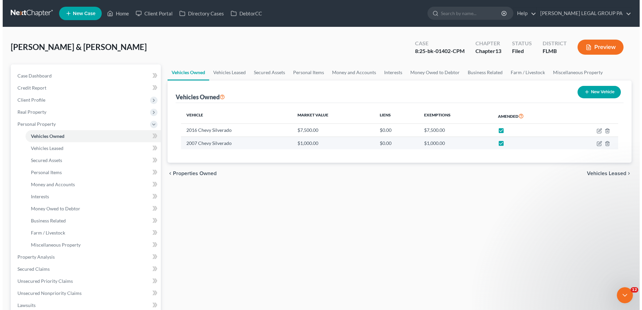
scroll to position [0, 0]
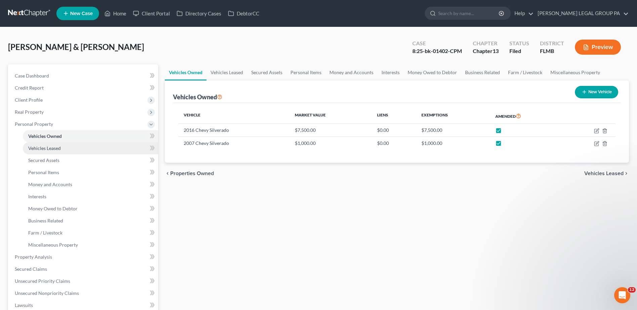
click at [66, 147] on link "Vehicles Leased" at bounding box center [90, 148] width 135 height 12
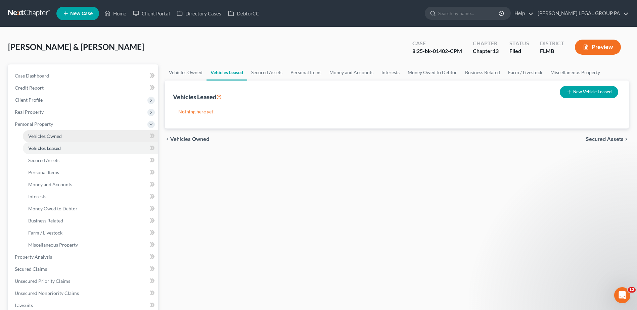
click at [63, 137] on link "Vehicles Owned" at bounding box center [90, 136] width 135 height 12
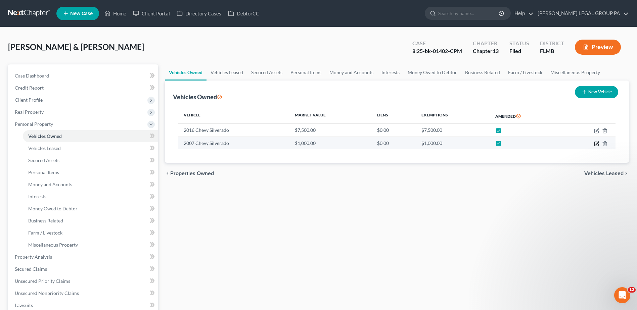
click at [598, 143] on icon "button" at bounding box center [596, 143] width 5 height 5
select select "0"
select select "19"
select select "2"
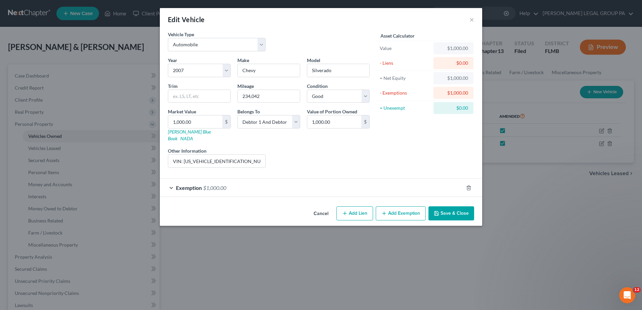
click at [225, 185] on span "$1,000.00" at bounding box center [214, 188] width 23 height 6
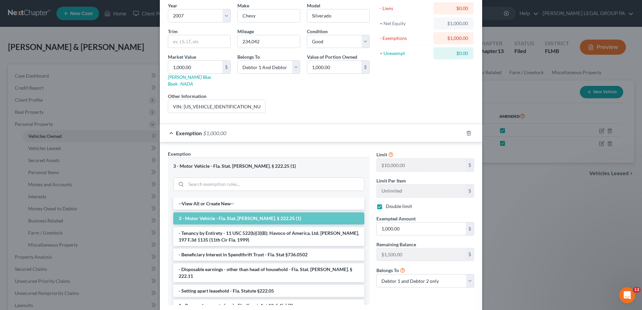
scroll to position [91, 0]
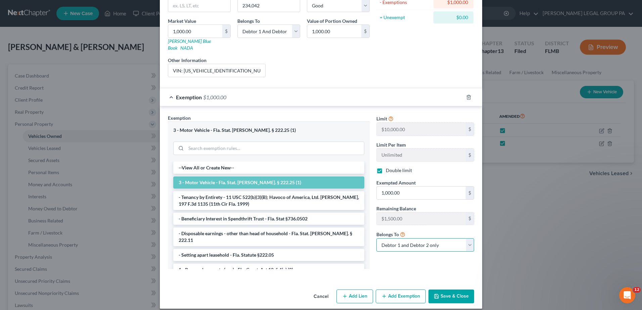
click at [469, 240] on select "Debtor 1 only Debtor 2 only Debtor 1 and Debtor 2 only" at bounding box center [426, 244] width 98 height 13
select select "0"
click at [377, 238] on select "Debtor 1 only Debtor 2 only Debtor 1 and Debtor 2 only" at bounding box center [426, 244] width 98 height 13
click at [463, 290] on button "Save & Close" at bounding box center [452, 297] width 46 height 14
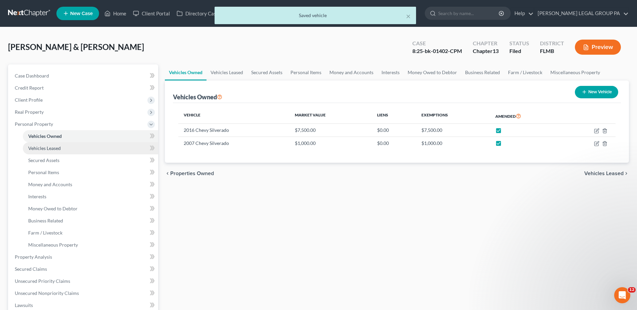
click at [62, 149] on link "Vehicles Leased" at bounding box center [90, 148] width 135 height 12
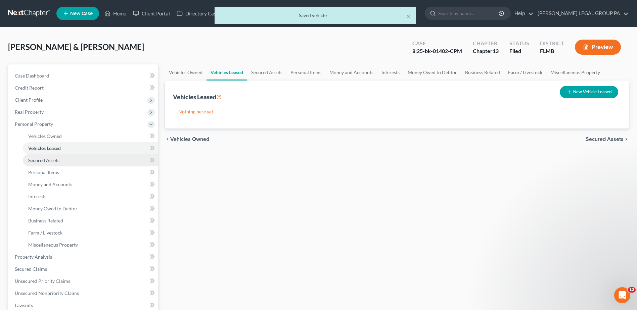
click at [70, 162] on link "Secured Assets" at bounding box center [90, 161] width 135 height 12
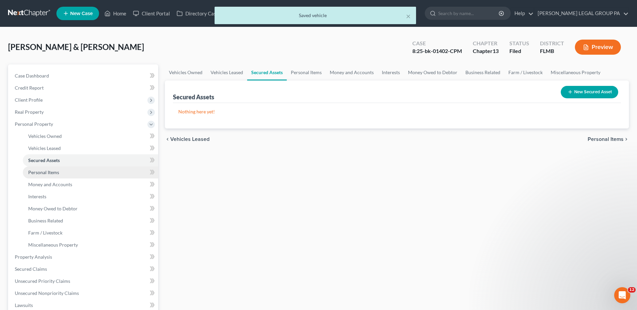
click at [72, 171] on link "Personal Items" at bounding box center [90, 173] width 135 height 12
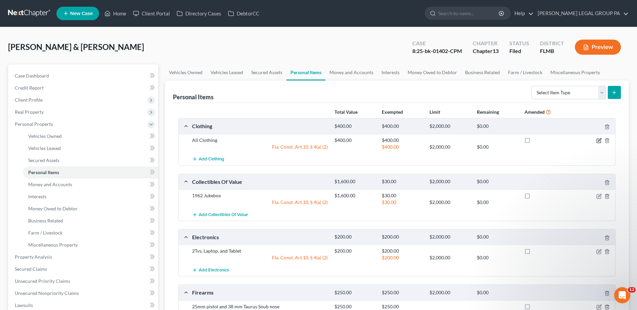
click at [601, 140] on icon "button" at bounding box center [599, 139] width 3 height 3
select select "2"
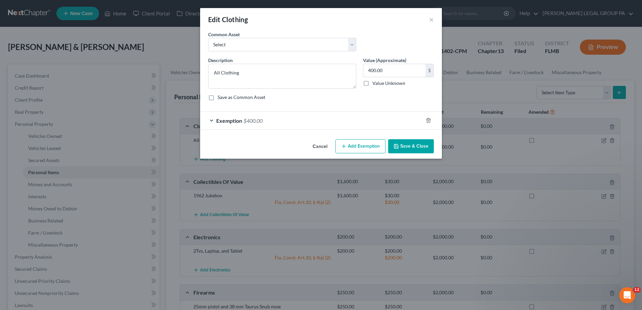
checkbox input "true"
click at [372, 121] on div "Exemption $400.00" at bounding box center [311, 121] width 223 height 18
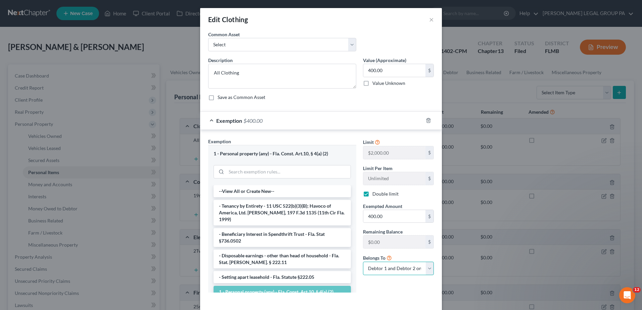
drag, startPoint x: 398, startPoint y: 271, endPoint x: 395, endPoint y: 274, distance: 4.7
click at [398, 271] on select "Debtor 1 only Debtor 2 only Debtor 1 and Debtor 2 only" at bounding box center [398, 268] width 71 height 13
select select "0"
click at [363, 262] on select "Debtor 1 only Debtor 2 only Debtor 1 and Debtor 2 only" at bounding box center [398, 268] width 71 height 13
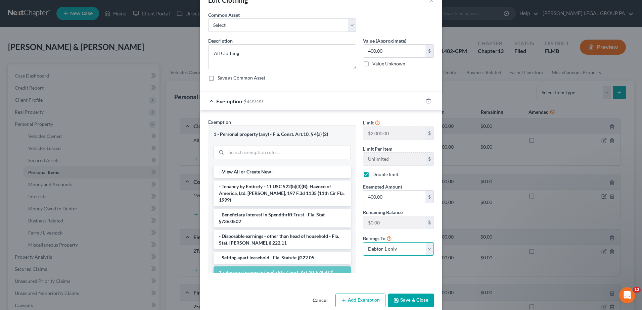
scroll to position [30, 0]
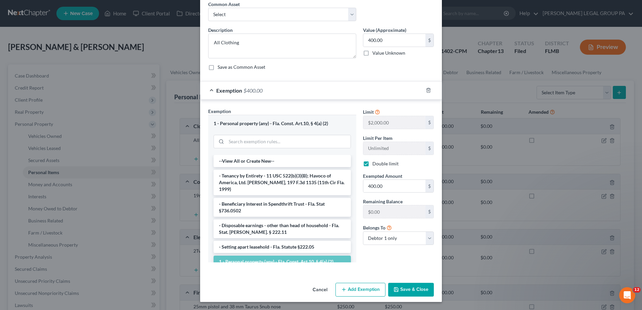
click at [407, 291] on button "Save & Close" at bounding box center [411, 290] width 46 height 14
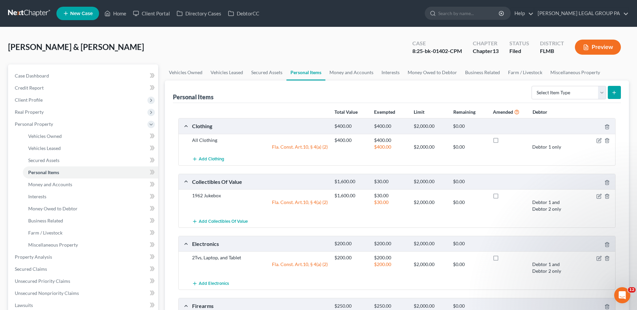
click at [502, 142] on label at bounding box center [502, 142] width 0 height 0
click at [505, 140] on input "checkbox" at bounding box center [507, 139] width 4 height 4
checkbox input "true"
click at [599, 197] on icon "button" at bounding box center [599, 196] width 5 height 5
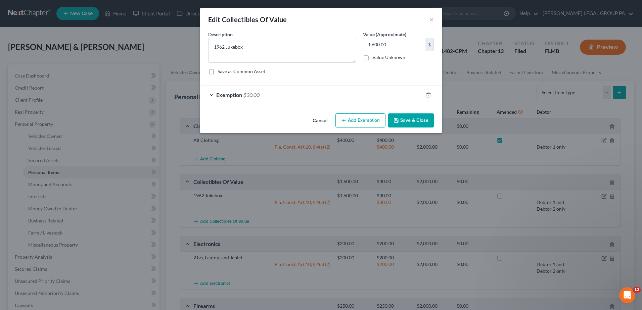
click at [301, 96] on div "Exemption $30.00" at bounding box center [311, 95] width 223 height 18
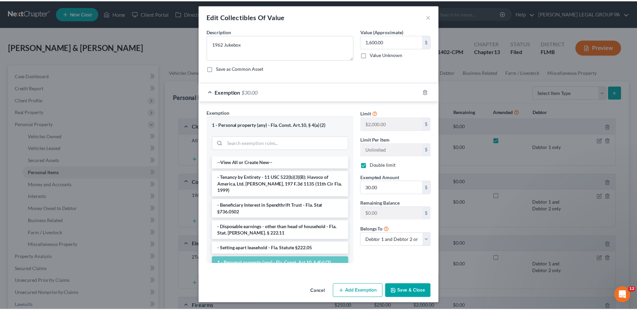
scroll to position [4, 0]
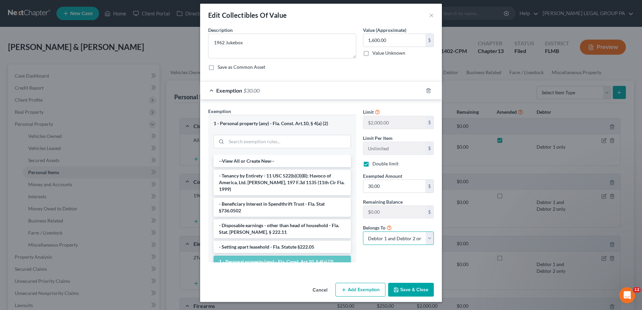
drag, startPoint x: 427, startPoint y: 240, endPoint x: 426, endPoint y: 244, distance: 4.2
click at [427, 240] on select "Debtor 1 only Debtor 2 only Debtor 1 and Debtor 2 only" at bounding box center [398, 238] width 71 height 13
select select "0"
click at [363, 232] on select "Debtor 1 only Debtor 2 only Debtor 1 and Debtor 2 only" at bounding box center [398, 238] width 71 height 13
click at [402, 289] on button "Save & Close" at bounding box center [411, 290] width 46 height 14
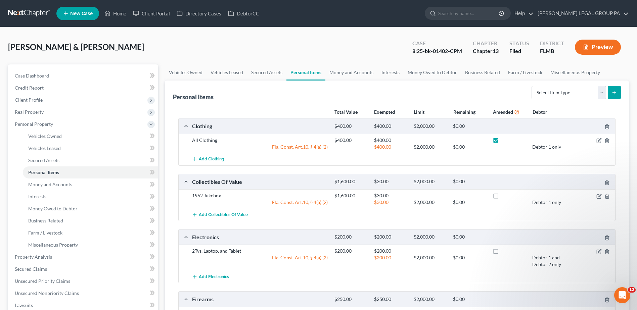
click at [502, 197] on label at bounding box center [502, 197] width 0 height 0
click at [505, 195] on input "checkbox" at bounding box center [507, 194] width 4 height 4
checkbox input "true"
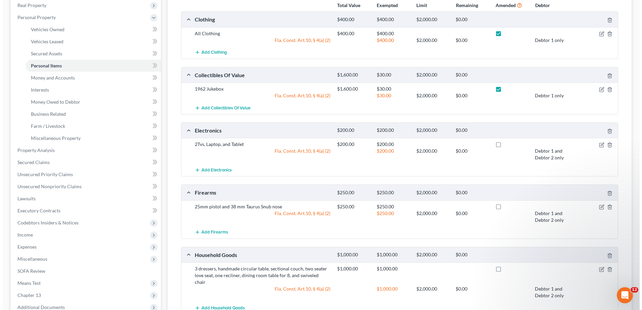
scroll to position [134, 0]
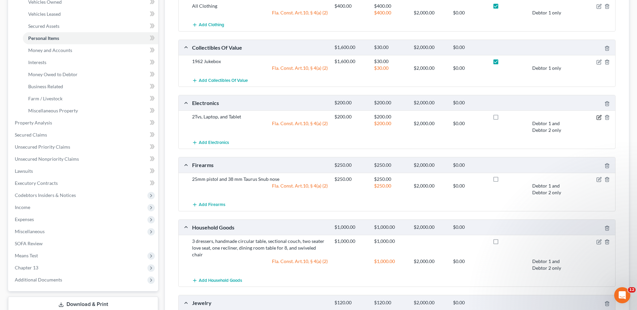
click at [600, 117] on icon "button" at bounding box center [599, 117] width 5 height 5
select select "2"
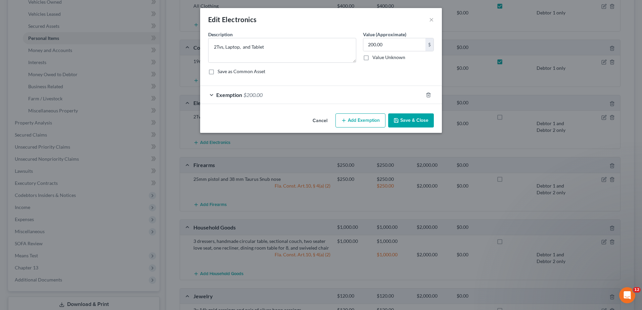
checkbox input "true"
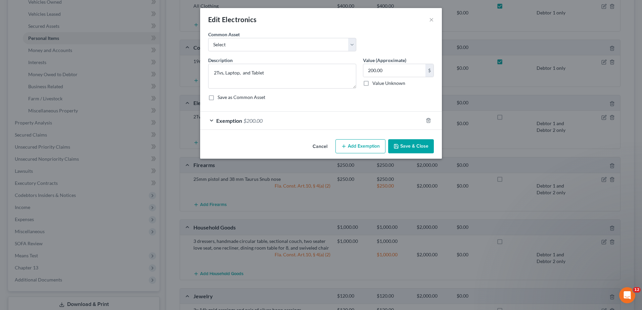
click at [375, 125] on div "Exemption $200.00" at bounding box center [311, 121] width 223 height 18
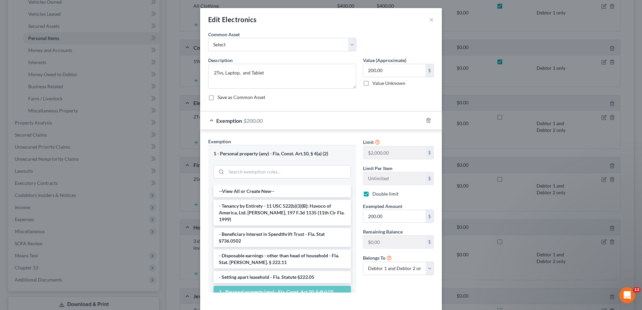
drag, startPoint x: 428, startPoint y: 280, endPoint x: 424, endPoint y: 278, distance: 5.0
click at [427, 280] on div "Limit $2,000.00 $ Limit Per Item Unlimited $ Double limit Exempted Amount * 200…" at bounding box center [399, 209] width 78 height 143
drag, startPoint x: 426, startPoint y: 271, endPoint x: 409, endPoint y: 276, distance: 17.6
click at [426, 271] on select "Debtor 1 only Debtor 2 only Debtor 1 and Debtor 2 only" at bounding box center [398, 268] width 71 height 13
select select "0"
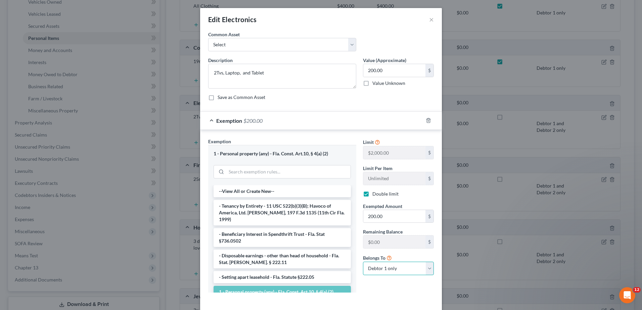
click at [363, 262] on select "Debtor 1 only Debtor 2 only Debtor 1 and Debtor 2 only" at bounding box center [398, 268] width 71 height 13
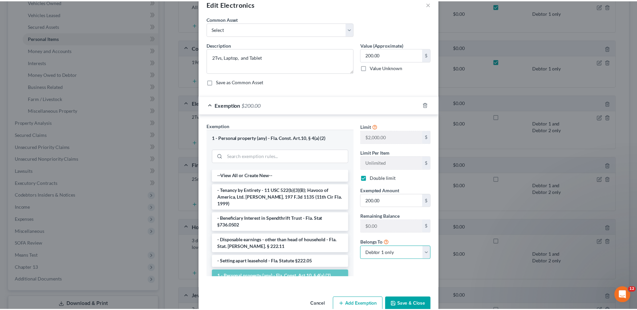
scroll to position [30, 0]
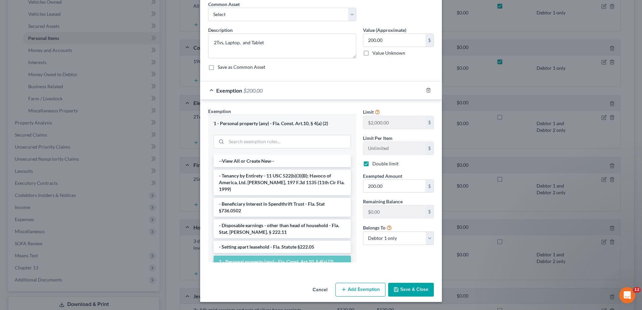
click at [416, 288] on button "Save & Close" at bounding box center [411, 290] width 46 height 14
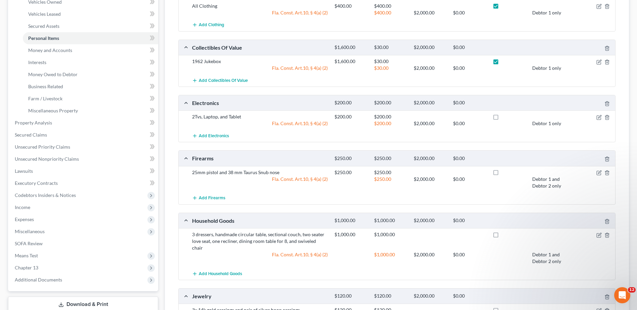
click at [502, 119] on label at bounding box center [502, 119] width 0 height 0
click at [505, 118] on input "checkbox" at bounding box center [507, 116] width 4 height 4
checkbox input "true"
click at [598, 172] on icon "button" at bounding box center [599, 172] width 5 height 5
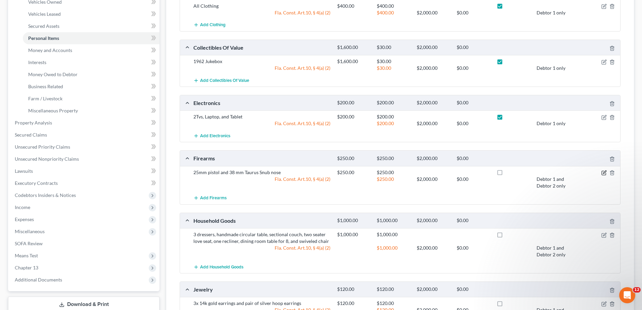
select select "2"
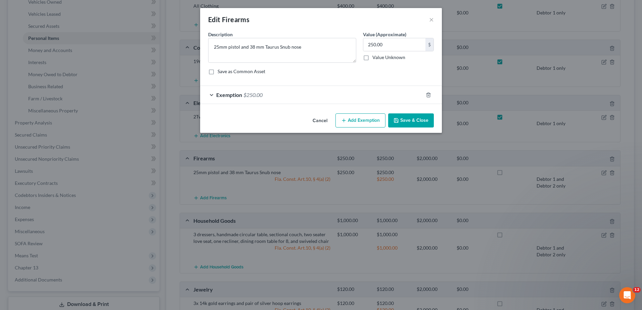
checkbox input "true"
click at [320, 96] on div "Exemption $250.00" at bounding box center [311, 95] width 223 height 18
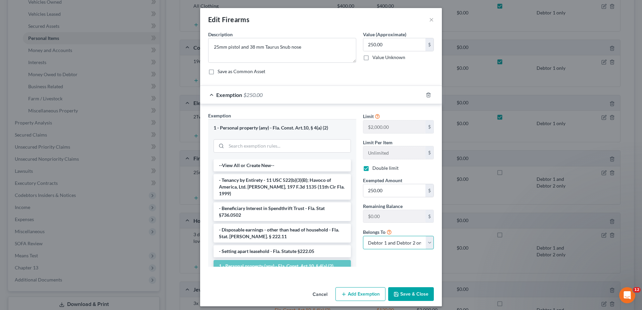
drag, startPoint x: 418, startPoint y: 245, endPoint x: 407, endPoint y: 249, distance: 11.5
click at [418, 245] on select "Debtor 1 only Debtor 2 only Debtor 1 and Debtor 2 only" at bounding box center [398, 242] width 71 height 13
select select "0"
click at [363, 236] on select "Debtor 1 only Debtor 2 only Debtor 1 and Debtor 2 only" at bounding box center [398, 242] width 71 height 13
click at [416, 293] on button "Save & Close" at bounding box center [411, 295] width 46 height 14
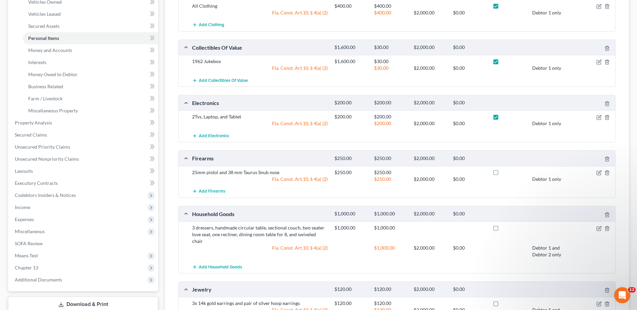
click at [502, 174] on label at bounding box center [502, 174] width 0 height 0
click at [505, 171] on input "checkbox" at bounding box center [507, 171] width 4 height 4
checkbox input "true"
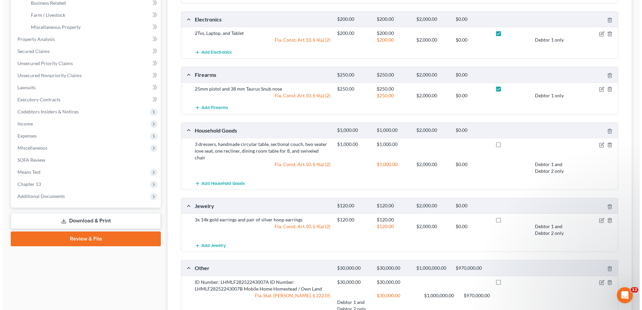
scroll to position [269, 0]
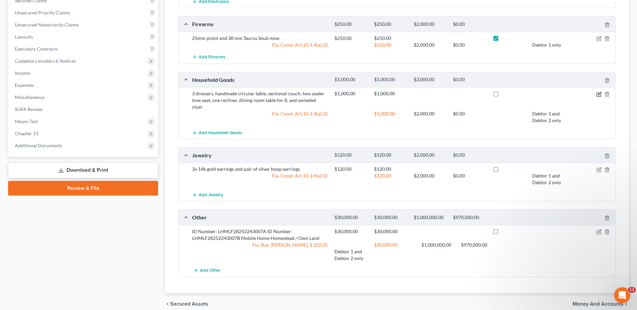
click at [598, 92] on icon "button" at bounding box center [599, 94] width 4 height 4
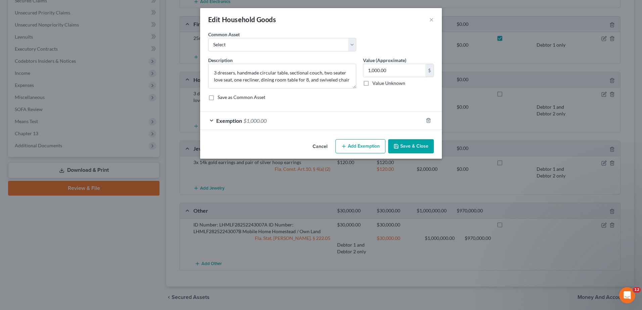
drag, startPoint x: 303, startPoint y: 123, endPoint x: 358, endPoint y: 141, distance: 58.6
click at [304, 123] on div "Exemption $1,000.00" at bounding box center [311, 121] width 223 height 18
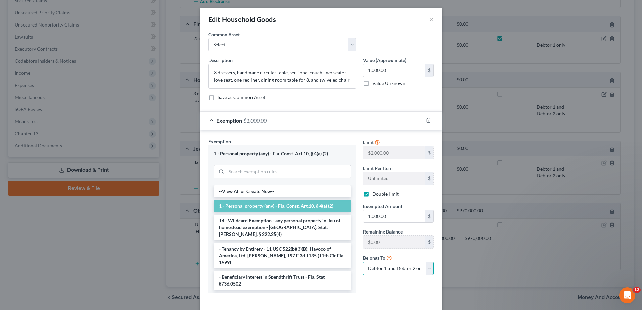
click at [421, 271] on select "Debtor 1 only Debtor 2 only Debtor 1 and Debtor 2 only" at bounding box center [398, 268] width 71 height 13
select select "0"
click at [363, 262] on select "Debtor 1 only Debtor 2 only Debtor 1 and Debtor 2 only" at bounding box center [398, 268] width 71 height 13
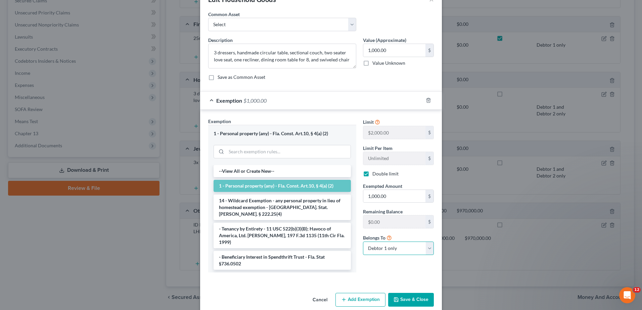
scroll to position [30, 0]
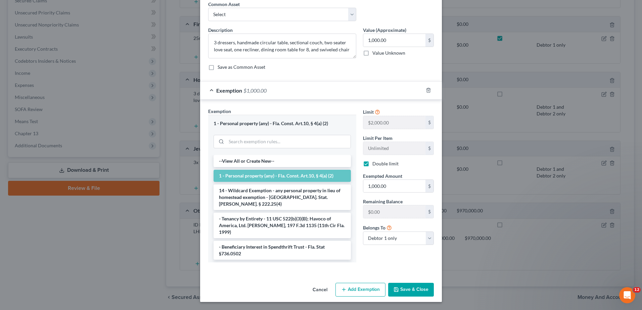
click at [417, 286] on button "Save & Close" at bounding box center [411, 290] width 46 height 14
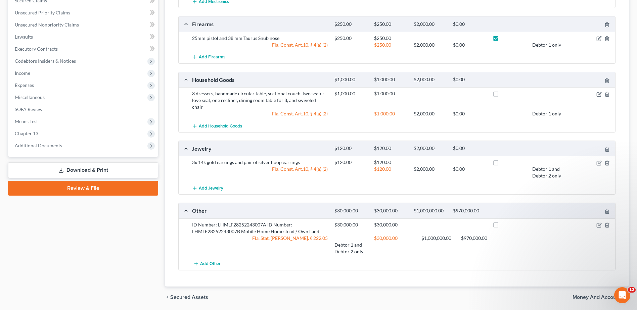
click at [502, 95] on label at bounding box center [502, 95] width 0 height 0
click at [505, 92] on input "checkbox" at bounding box center [507, 92] width 4 height 4
checkbox input "true"
drag, startPoint x: 496, startPoint y: 156, endPoint x: 492, endPoint y: 185, distance: 29.2
click at [502, 164] on label at bounding box center [502, 164] width 0 height 0
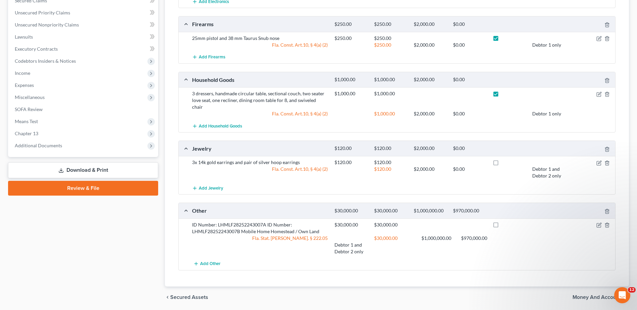
click at [505, 159] on input "checkbox" at bounding box center [507, 161] width 4 height 4
checkbox input "true"
click at [502, 227] on label at bounding box center [502, 227] width 0 height 0
click at [505, 222] on input "checkbox" at bounding box center [507, 224] width 4 height 4
checkbox input "true"
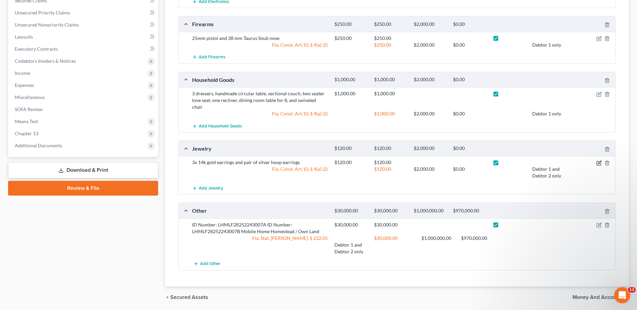
click at [600, 161] on icon "button" at bounding box center [599, 163] width 5 height 5
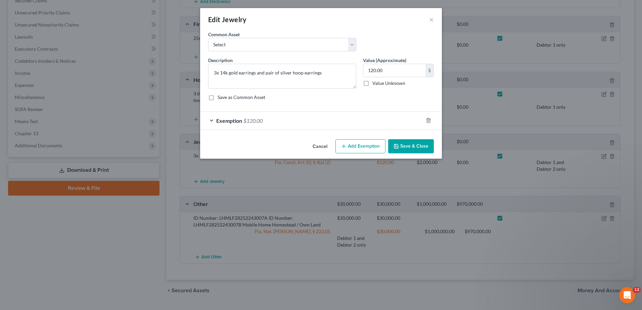
click at [342, 124] on div "Exemption $120.00" at bounding box center [311, 121] width 223 height 18
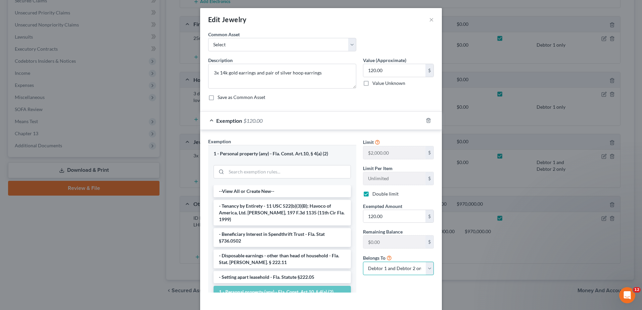
drag, startPoint x: 403, startPoint y: 269, endPoint x: 398, endPoint y: 272, distance: 5.7
click at [403, 271] on select "Debtor 1 only Debtor 2 only Debtor 1 and Debtor 2 only" at bounding box center [398, 268] width 71 height 13
select select "0"
click at [363, 262] on select "Debtor 1 only Debtor 2 only Debtor 1 and Debtor 2 only" at bounding box center [398, 268] width 71 height 13
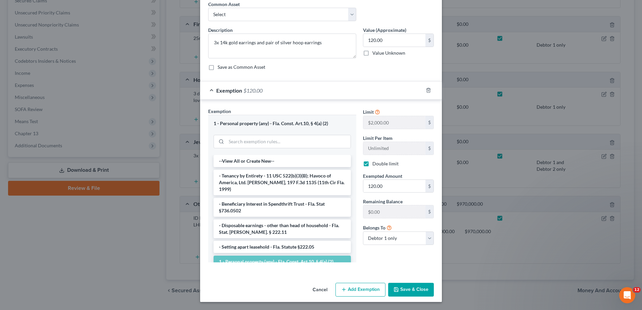
drag, startPoint x: 422, startPoint y: 290, endPoint x: 441, endPoint y: 278, distance: 22.4
click at [422, 290] on button "Save & Close" at bounding box center [411, 290] width 46 height 14
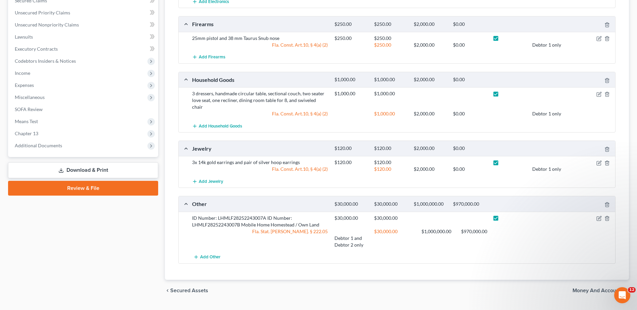
click at [599, 215] on div at bounding box center [592, 218] width 47 height 7
click at [599, 216] on icon "button" at bounding box center [599, 218] width 5 height 5
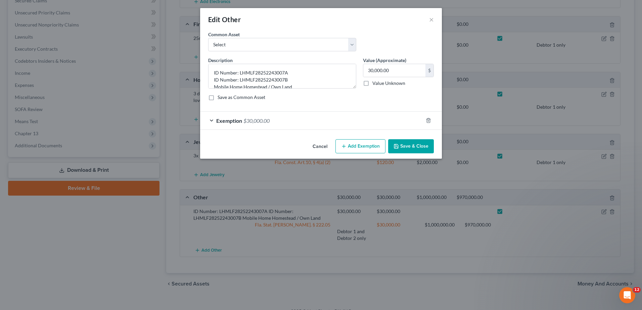
click at [394, 126] on div "Exemption $30,000.00" at bounding box center [311, 121] width 223 height 18
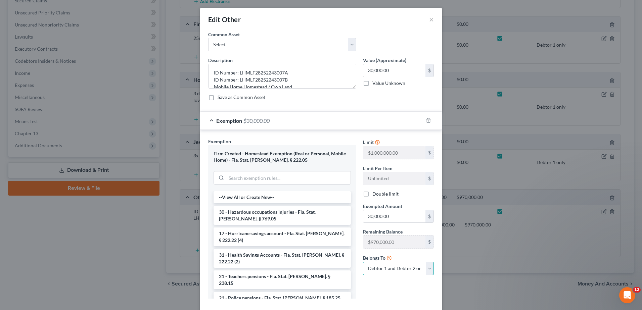
click at [426, 269] on select "Debtor 1 only Debtor 2 only Debtor 1 and Debtor 2 only" at bounding box center [398, 268] width 71 height 13
select select "0"
click at [363, 262] on select "Debtor 1 only Debtor 2 only Debtor 1 and Debtor 2 only" at bounding box center [398, 268] width 71 height 13
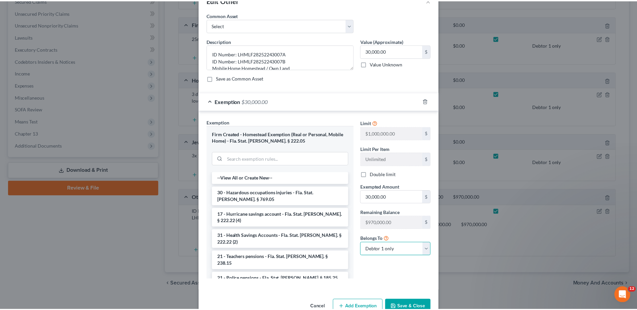
scroll to position [37, 0]
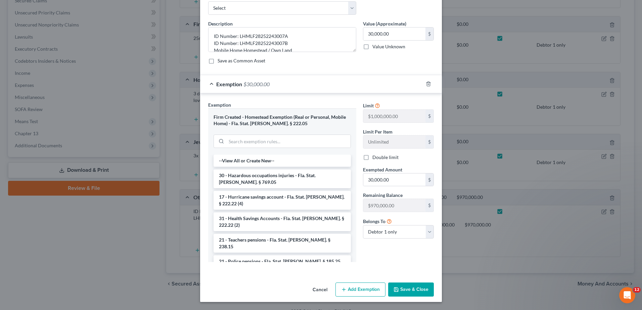
click at [404, 292] on button "Save & Close" at bounding box center [411, 290] width 46 height 14
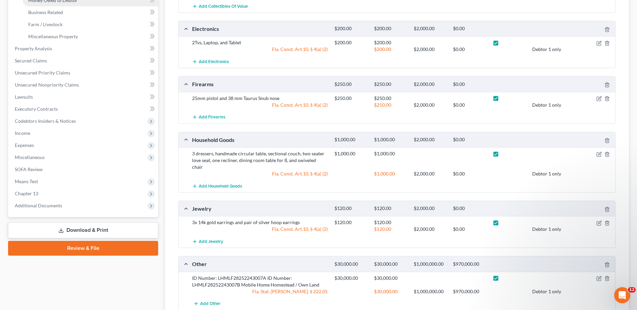
scroll to position [131, 0]
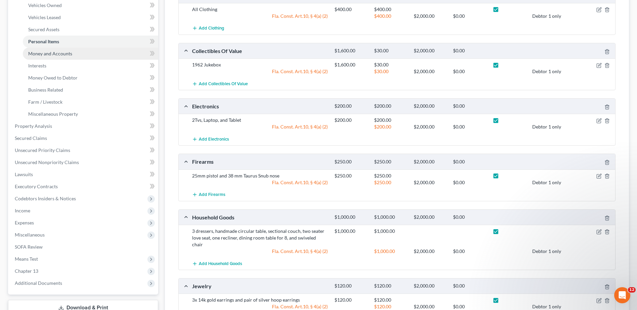
click at [81, 54] on link "Money and Accounts" at bounding box center [90, 54] width 135 height 12
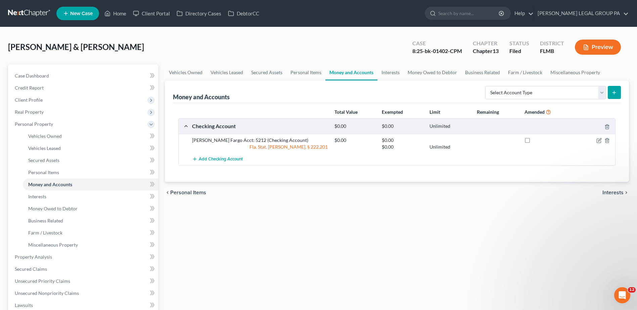
click at [534, 142] on label at bounding box center [534, 142] width 0 height 0
click at [536, 141] on input "checkbox" at bounding box center [538, 139] width 4 height 4
checkbox input "true"
click at [599, 143] on icon "button" at bounding box center [599, 140] width 5 height 5
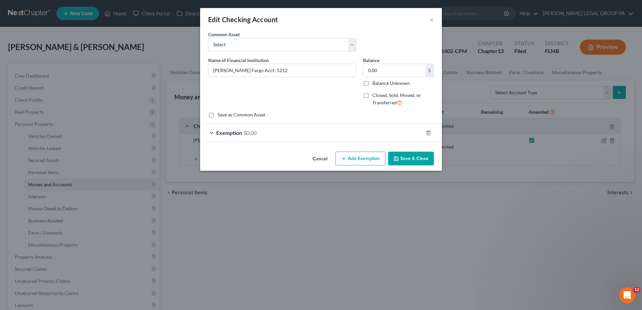
click at [310, 130] on div "Exemption $0.00" at bounding box center [311, 133] width 223 height 18
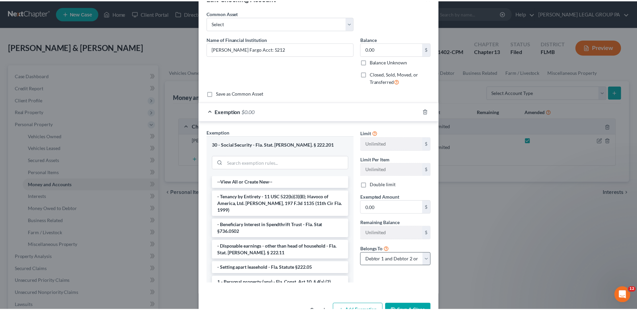
scroll to position [43, 0]
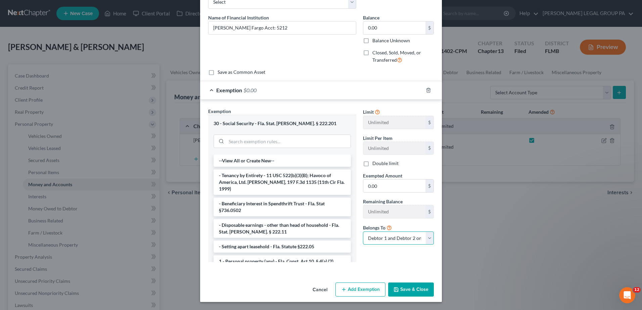
drag, startPoint x: 429, startPoint y: 242, endPoint x: 426, endPoint y: 245, distance: 4.7
click at [429, 242] on select "Debtor 1 only Debtor 2 only Debtor 1 and Debtor 2 only" at bounding box center [398, 238] width 71 height 13
select select "0"
click at [363, 232] on select "Debtor 1 only Debtor 2 only Debtor 1 and Debtor 2 only" at bounding box center [398, 238] width 71 height 13
click at [412, 288] on button "Save & Close" at bounding box center [411, 290] width 46 height 14
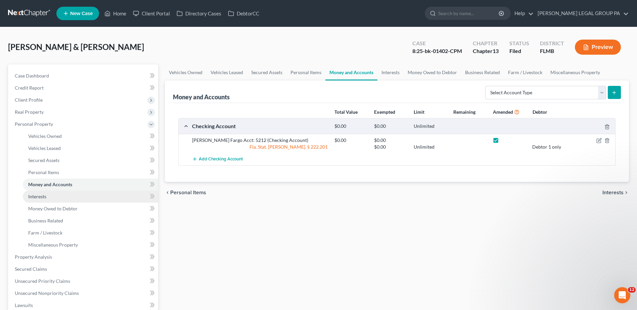
click at [83, 197] on link "Interests" at bounding box center [90, 197] width 135 height 12
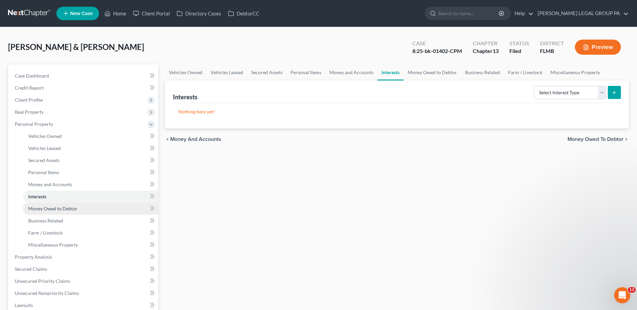
click at [73, 210] on span "Money Owed to Debtor" at bounding box center [52, 209] width 49 height 6
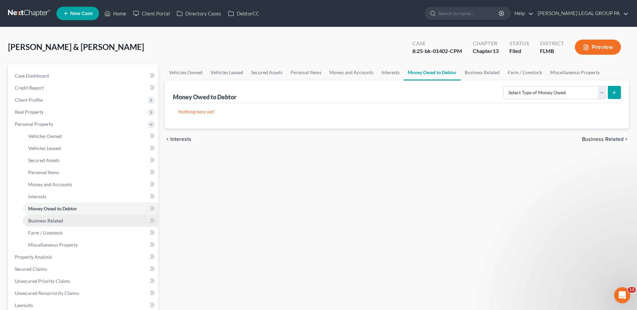
drag, startPoint x: 33, startPoint y: 218, endPoint x: 82, endPoint y: 226, distance: 49.4
click at [33, 218] on span "Business Related" at bounding box center [45, 221] width 35 height 6
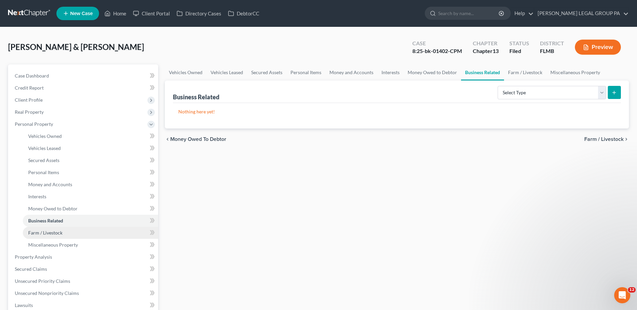
click at [79, 233] on link "Farm / Livestock" at bounding box center [90, 233] width 135 height 12
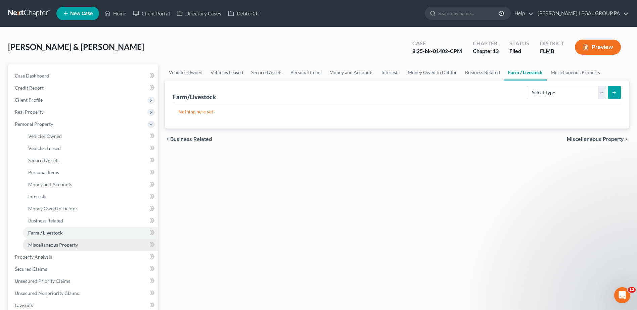
click at [79, 248] on link "Miscellaneous Property" at bounding box center [90, 245] width 135 height 12
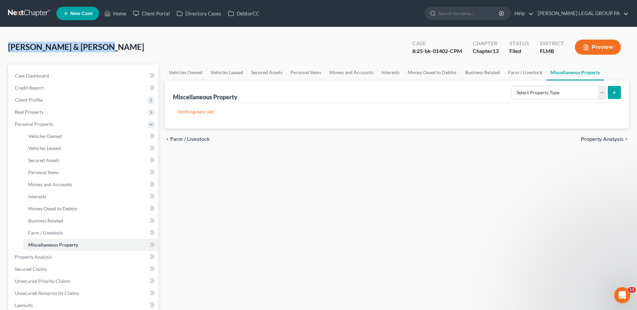
drag, startPoint x: 8, startPoint y: 48, endPoint x: 95, endPoint y: 50, distance: 87.4
click at [95, 50] on div "[PERSON_NAME] & [PERSON_NAME] Upgraded Case 8:25-bk-01402-CPM Chapter Chapter 1…" at bounding box center [318, 252] width 637 height 451
click at [323, 202] on div "Vehicles Owned Vehicles Leased Secured Assets Personal Items Money and Accounts…" at bounding box center [397, 264] width 471 height 400
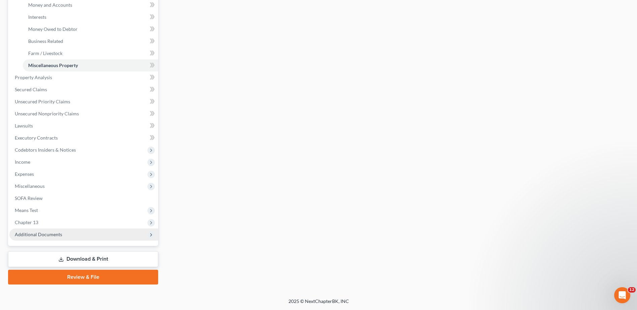
click at [53, 229] on span "Additional Documents" at bounding box center [83, 235] width 149 height 12
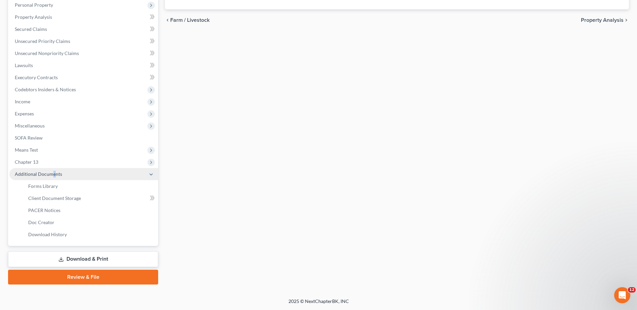
scroll to position [119, 0]
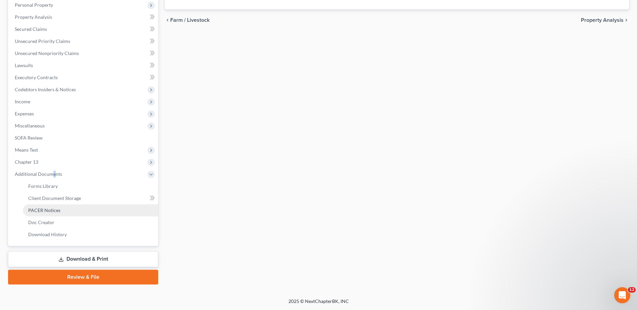
click at [64, 210] on link "PACER Notices" at bounding box center [90, 211] width 135 height 12
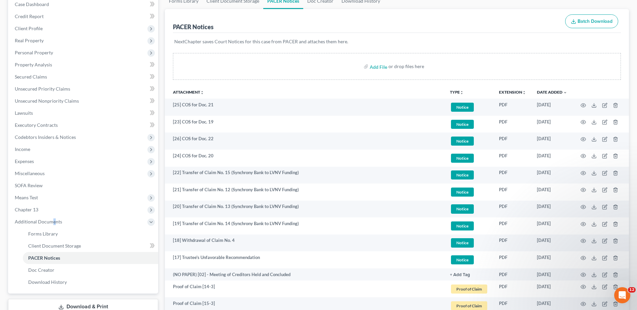
scroll to position [168, 0]
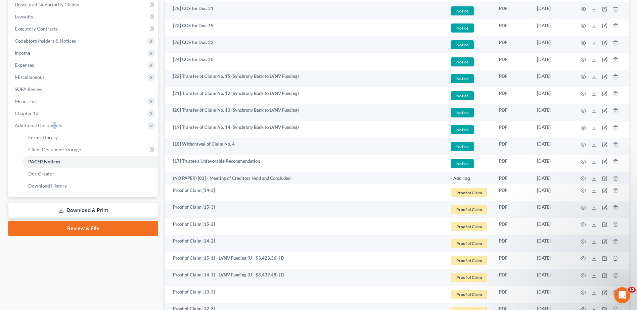
click at [85, 210] on link "Download & Print" at bounding box center [83, 211] width 150 height 16
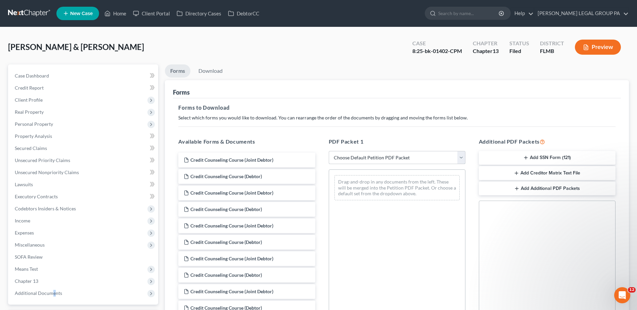
drag, startPoint x: 381, startPoint y: 153, endPoint x: 379, endPoint y: 157, distance: 4.0
click at [381, 153] on select "Choose Default Petition PDF Packet Complete Bankruptcy Petition (all forms and …" at bounding box center [397, 157] width 137 height 13
select select "2"
click at [329, 151] on select "Choose Default Petition PDF Packet Complete Bankruptcy Petition (all forms and …" at bounding box center [397, 157] width 137 height 13
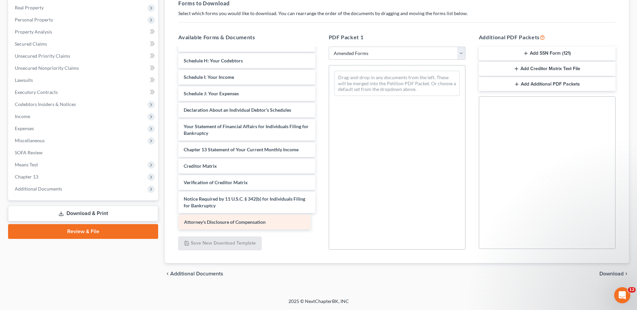
scroll to position [100, 0]
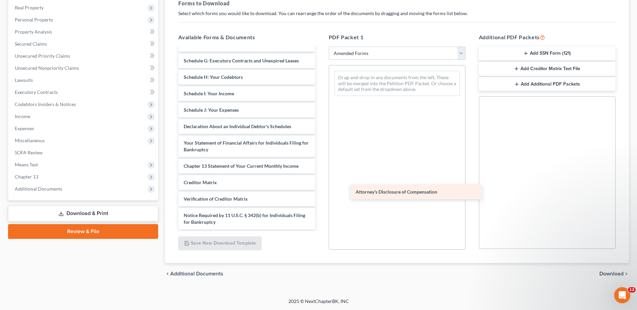
drag, startPoint x: 219, startPoint y: 224, endPoint x: 391, endPoint y: 194, distance: 174.6
click at [320, 194] on div "Attorney's Disclosure of Compensation Voluntary Petition for Individuals Filing…" at bounding box center [246, 89] width 147 height 282
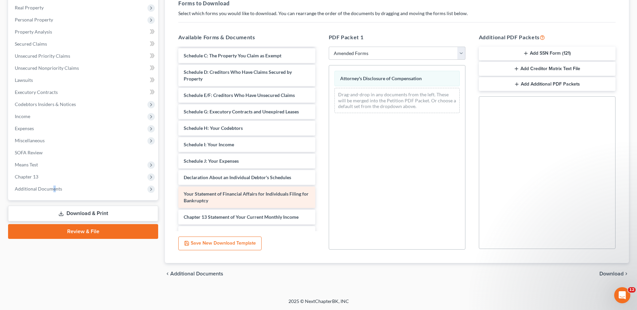
scroll to position [33, 0]
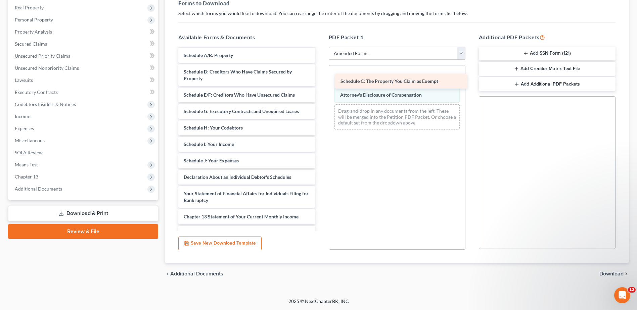
drag, startPoint x: 228, startPoint y: 69, endPoint x: 385, endPoint y: 79, distance: 157.1
click at [320, 79] on div "Schedule C: The Property You Claim as Exempt Voluntary Petition for Individuals…" at bounding box center [246, 147] width 147 height 265
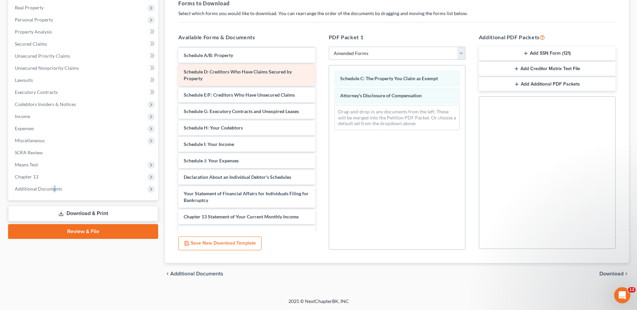
scroll to position [0, 0]
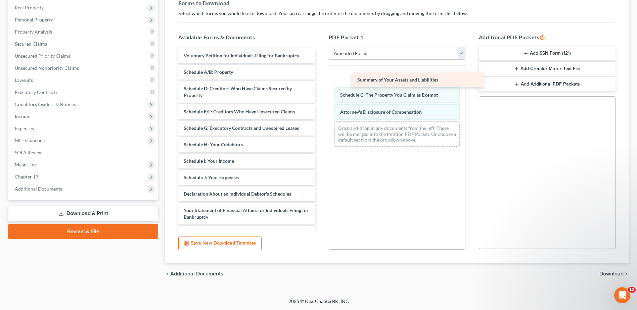
drag, startPoint x: 231, startPoint y: 71, endPoint x: 369, endPoint y: 72, distance: 138.4
click at [320, 74] on div "Summary of Your Assets and Liabilities Voluntary Petition for Individuals Filin…" at bounding box center [246, 172] width 147 height 249
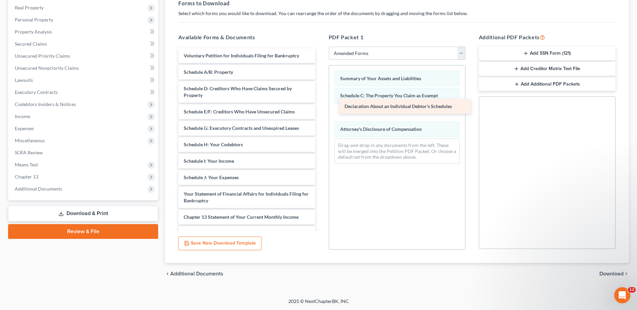
drag, startPoint x: 376, startPoint y: 165, endPoint x: 388, endPoint y: 107, distance: 59.4
click at [320, 107] on div "Declaration About an Individual Debtor's Schedules Voluntary Petition for Indiv…" at bounding box center [246, 164] width 147 height 232
click at [611, 274] on span "Download" at bounding box center [612, 273] width 24 height 5
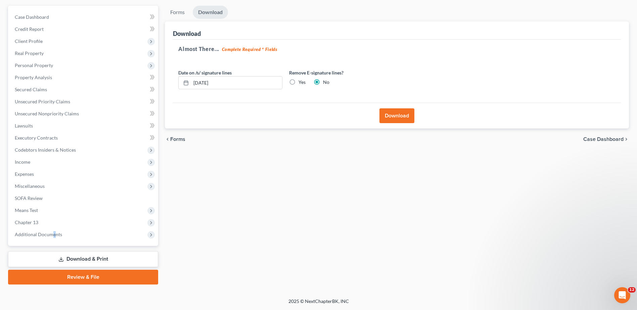
scroll to position [59, 0]
click at [386, 113] on button "Download" at bounding box center [397, 115] width 35 height 15
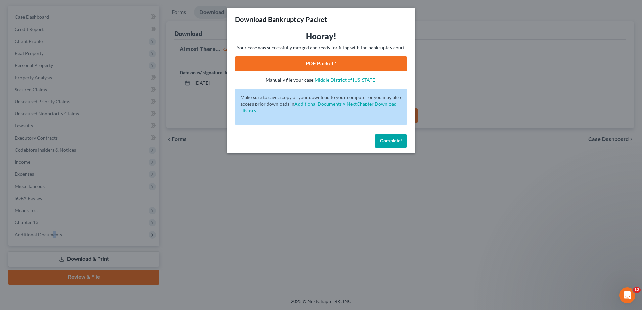
drag, startPoint x: 333, startPoint y: 61, endPoint x: 333, endPoint y: 64, distance: 3.7
click at [333, 61] on link "PDF Packet 1" at bounding box center [321, 63] width 172 height 15
click at [217, 244] on div "Download Bankruptcy Packet Hooray! Your case was successfully merged and ready …" at bounding box center [321, 155] width 642 height 310
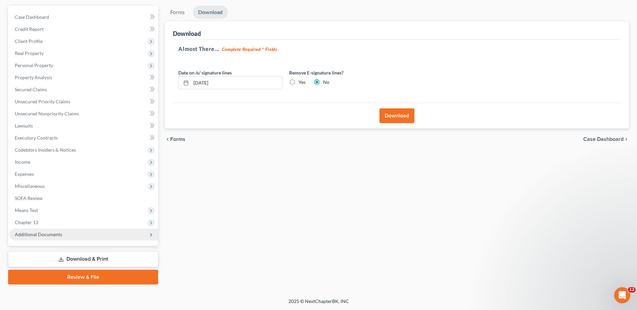
click at [72, 237] on span "Additional Documents" at bounding box center [83, 235] width 149 height 12
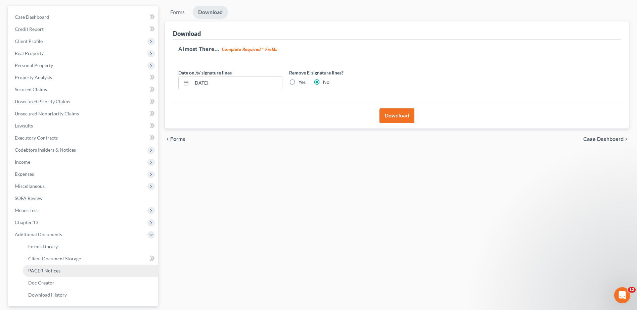
drag, startPoint x: 68, startPoint y: 272, endPoint x: 75, endPoint y: 272, distance: 7.1
click at [68, 272] on link "PACER Notices" at bounding box center [90, 271] width 135 height 12
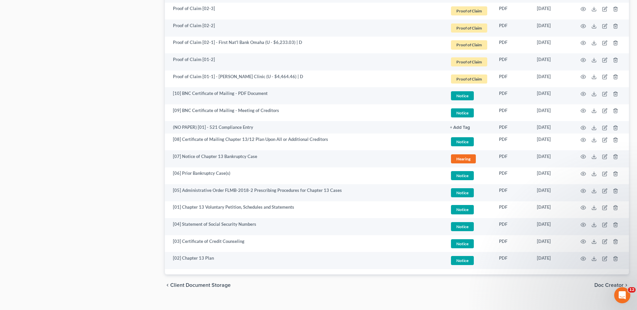
scroll to position [972, 0]
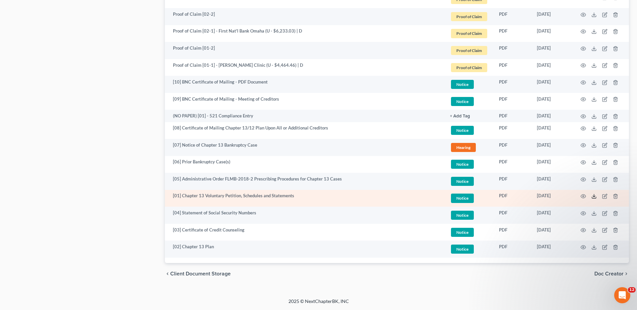
click at [592, 195] on icon at bounding box center [593, 196] width 5 height 5
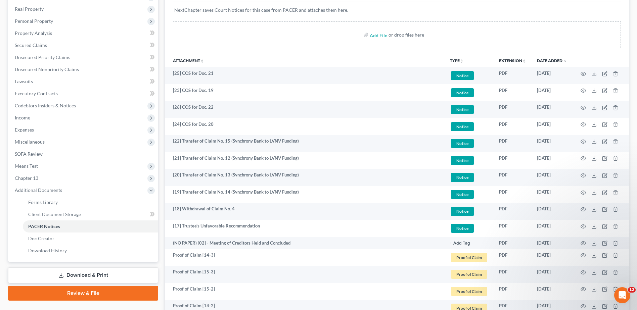
scroll to position [0, 0]
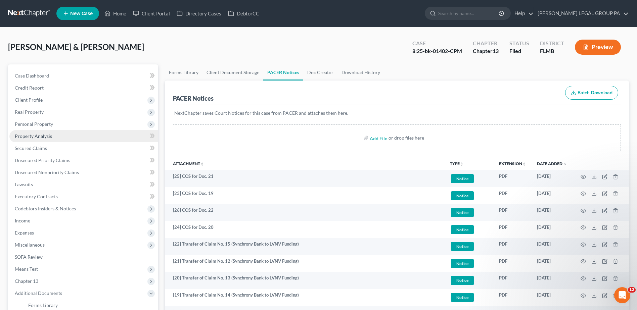
click at [27, 134] on span "Property Analysis" at bounding box center [33, 136] width 37 height 6
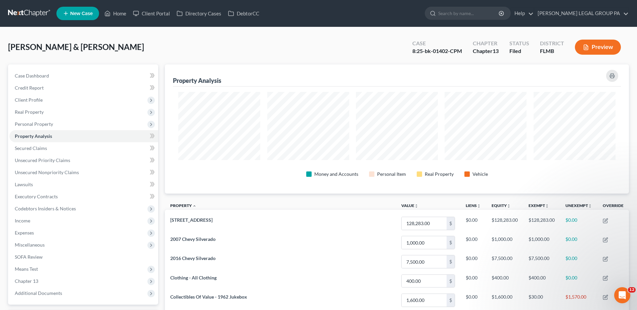
scroll to position [129, 464]
click at [37, 124] on span "Personal Property" at bounding box center [34, 124] width 38 height 6
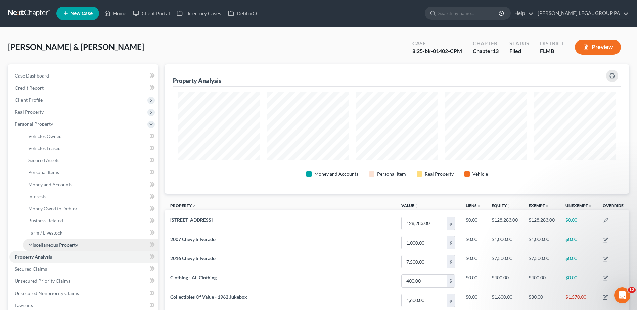
click at [52, 243] on span "Miscellaneous Property" at bounding box center [53, 245] width 50 height 6
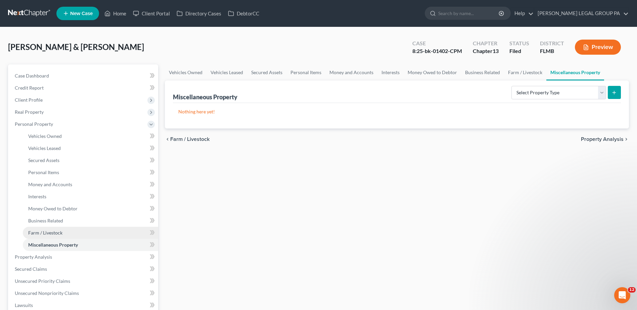
click at [48, 232] on span "Farm / Livestock" at bounding box center [45, 233] width 34 height 6
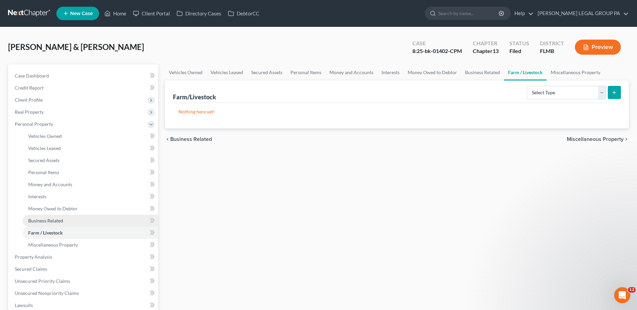
click at [47, 219] on span "Business Related" at bounding box center [45, 221] width 35 height 6
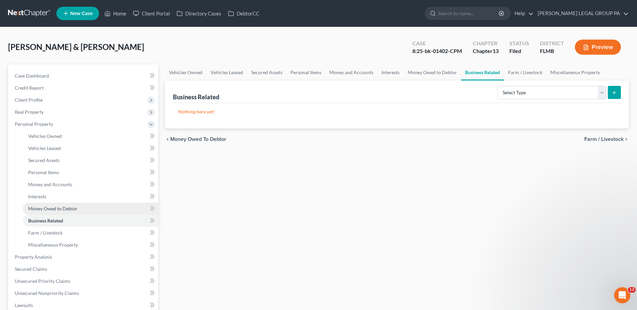
click at [47, 208] on span "Money Owed to Debtor" at bounding box center [52, 209] width 49 height 6
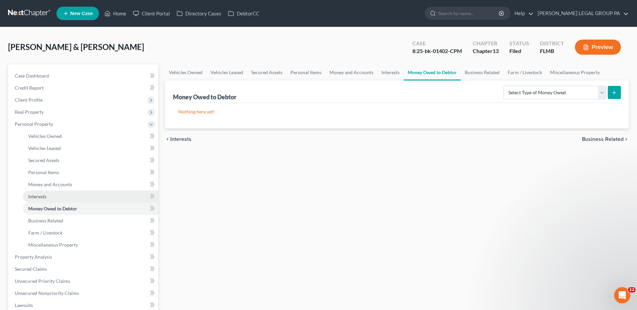
click at [45, 194] on span "Interests" at bounding box center [37, 197] width 18 height 6
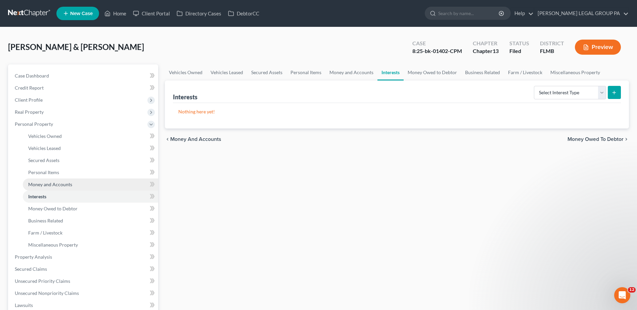
click at [46, 182] on span "Money and Accounts" at bounding box center [50, 185] width 44 height 6
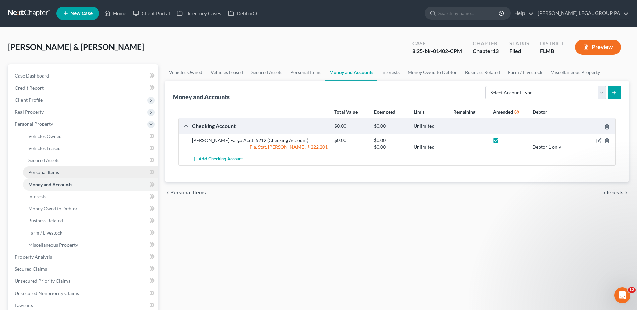
click at [42, 171] on span "Personal Items" at bounding box center [43, 173] width 31 height 6
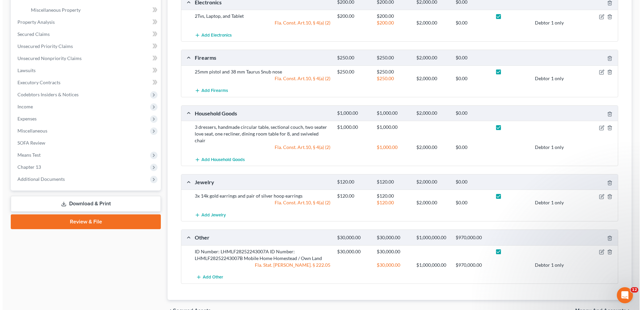
scroll to position [265, 0]
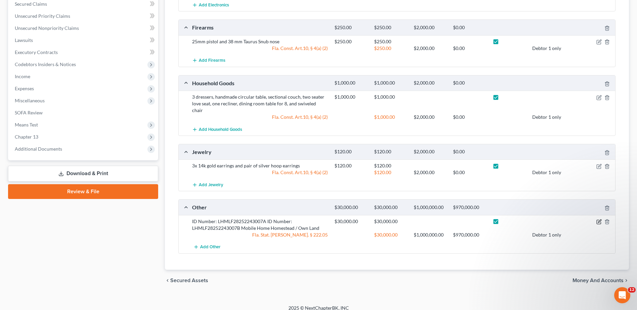
click at [598, 220] on icon "button" at bounding box center [599, 222] width 4 height 4
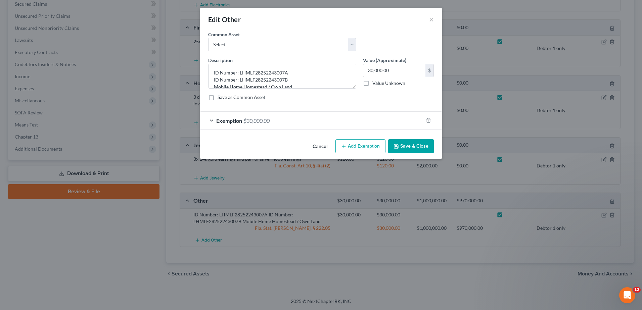
click at [306, 120] on div "Exemption $30,000.00" at bounding box center [311, 121] width 223 height 18
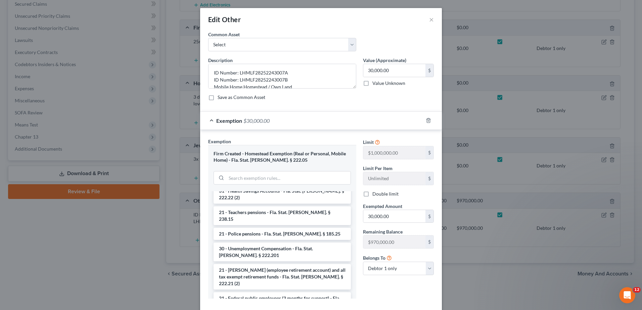
scroll to position [0, 0]
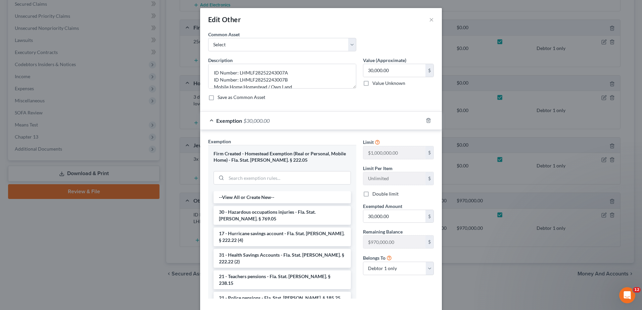
click at [475, 277] on div "Edit Other × An exemption set must first be selected from the Filing Informatio…" at bounding box center [321, 155] width 642 height 310
click at [430, 18] on button "×" at bounding box center [431, 19] width 5 height 8
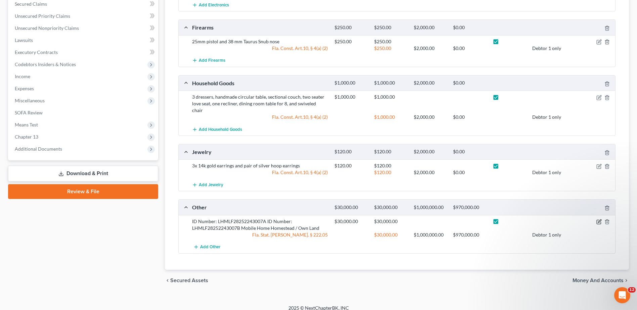
click at [599, 220] on icon "button" at bounding box center [599, 221] width 3 height 3
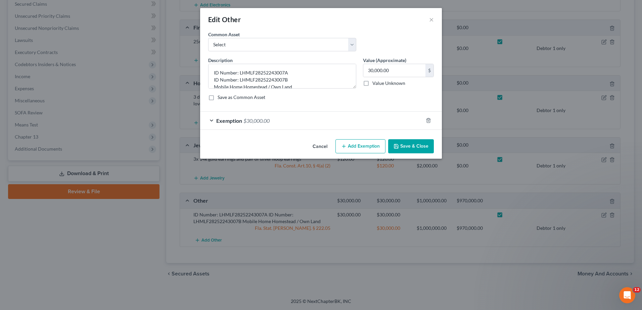
click at [283, 125] on div "Exemption $30,000.00" at bounding box center [311, 121] width 223 height 18
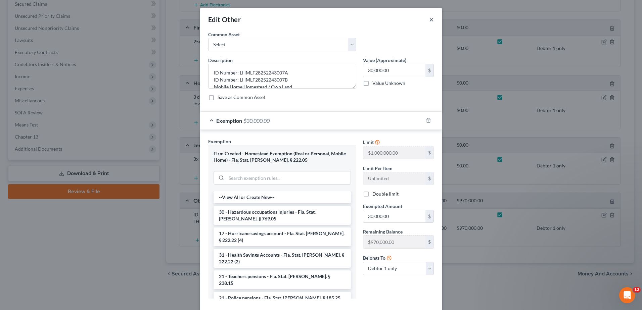
click at [429, 19] on button "×" at bounding box center [431, 19] width 5 height 8
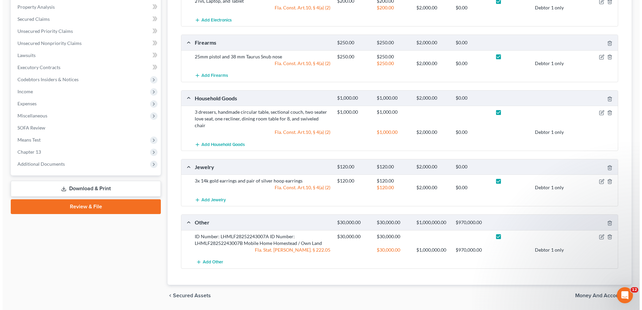
scroll to position [265, 0]
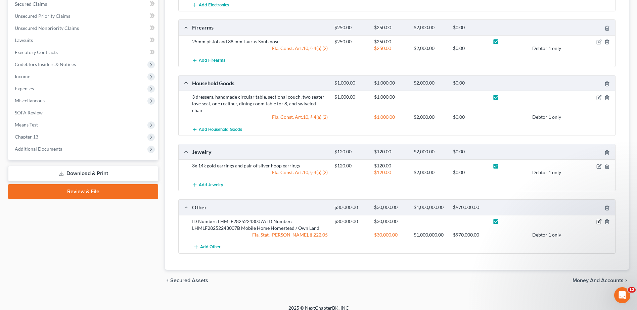
click at [601, 219] on icon "button" at bounding box center [599, 221] width 5 height 5
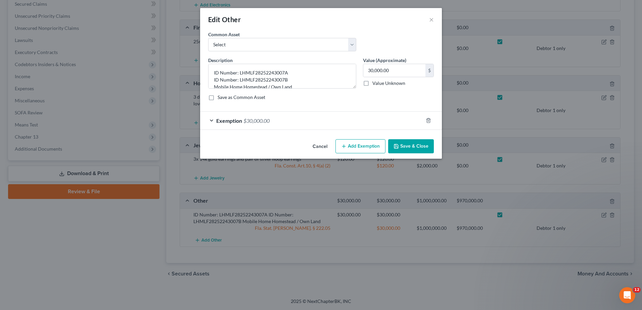
click at [332, 127] on div "Exemption $30,000.00" at bounding box center [311, 121] width 223 height 18
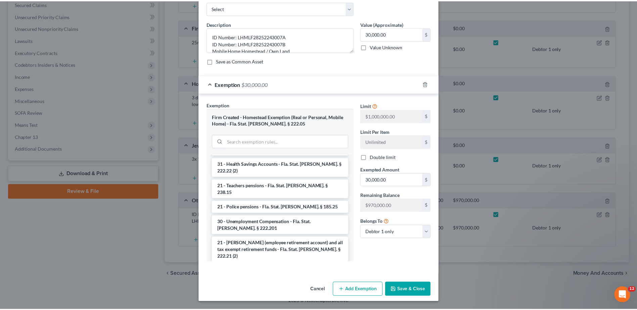
scroll to position [0, 0]
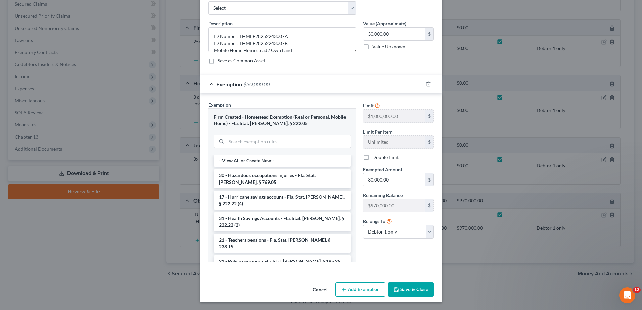
click at [321, 288] on button "Cancel" at bounding box center [320, 289] width 26 height 13
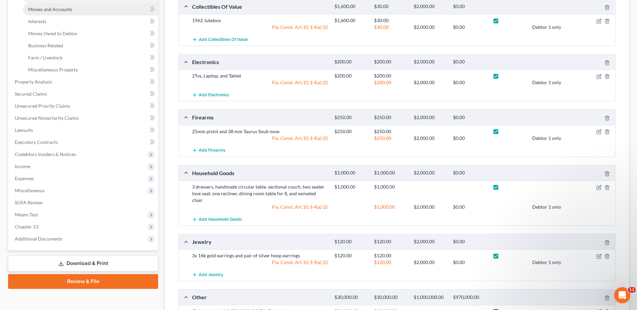
scroll to position [67, 0]
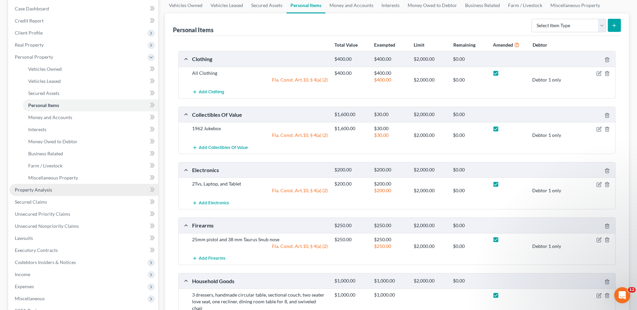
click at [37, 193] on link "Property Analysis" at bounding box center [83, 190] width 149 height 12
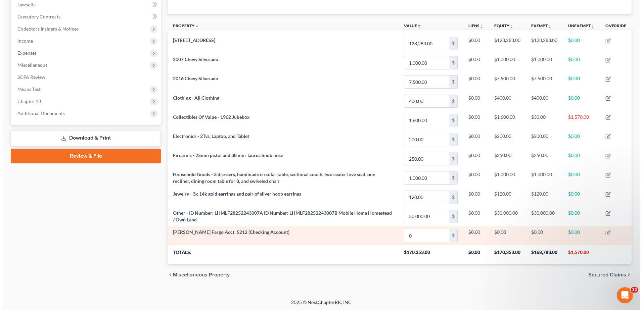
scroll to position [181, 0]
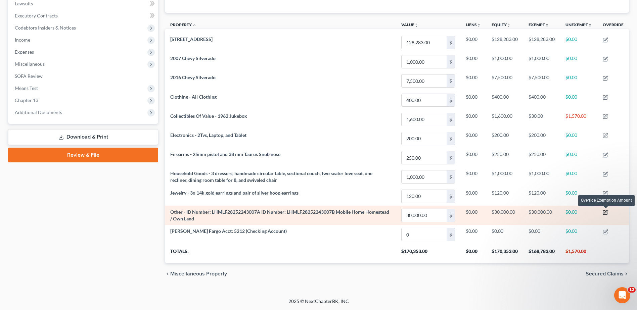
click at [607, 213] on icon "button" at bounding box center [605, 212] width 5 height 5
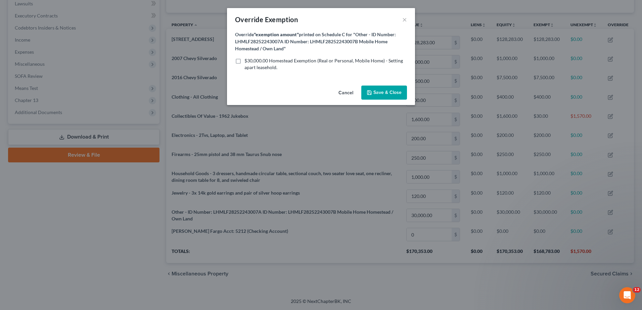
scroll to position [335744, 335406]
click at [245, 61] on label "$30,000.00 Homestead Exemption (Real or Personal, Mobile Home) - Setting apart …" at bounding box center [326, 63] width 163 height 13
click at [247, 61] on input "$30,000.00 Homestead Exemption (Real or Personal, Mobile Home) - Setting apart …" at bounding box center [249, 59] width 4 height 4
checkbox input "true"
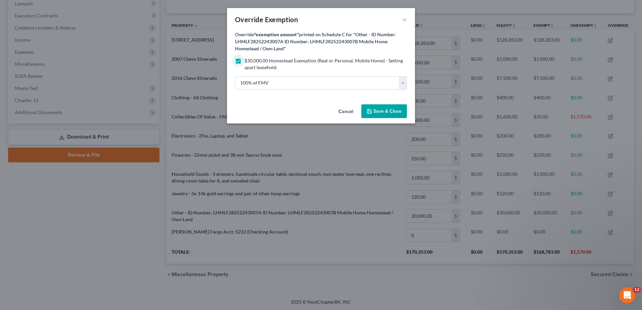
click at [403, 112] on button "Save & Close" at bounding box center [384, 111] width 46 height 14
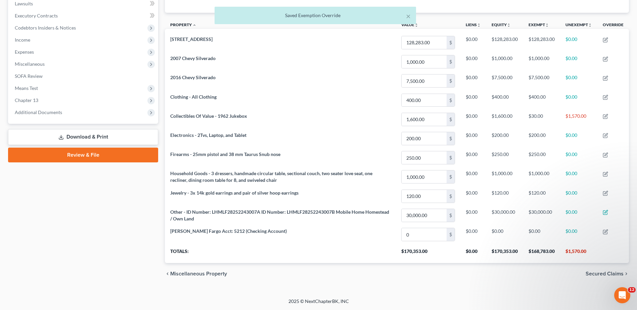
drag, startPoint x: 490, startPoint y: 284, endPoint x: 487, endPoint y: 284, distance: 3.4
click at [491, 284] on div "chevron_left Miscellaneous Property Secured Claims chevron_right" at bounding box center [397, 273] width 464 height 21
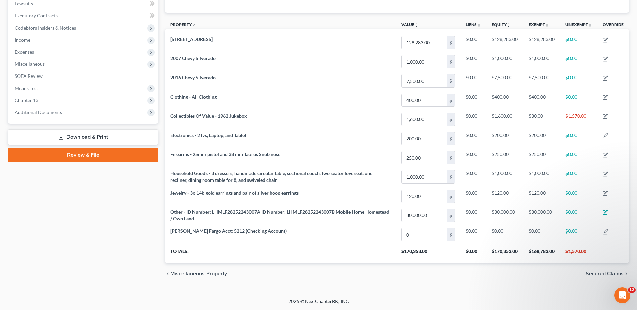
click at [71, 135] on link "Download & Print" at bounding box center [83, 137] width 150 height 16
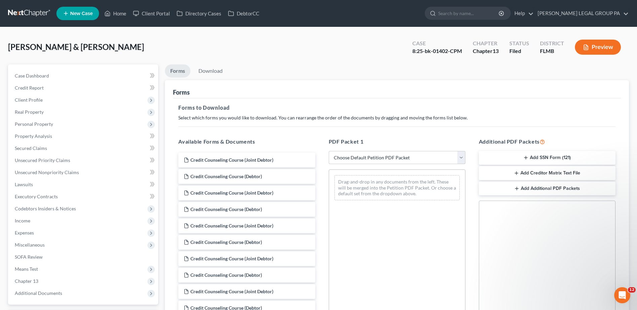
click at [398, 153] on select "Choose Default Petition PDF Packet Complete Bankruptcy Petition (all forms and …" at bounding box center [397, 157] width 137 height 13
select select "2"
click at [329, 151] on select "Choose Default Petition PDF Packet Complete Bankruptcy Petition (all forms and …" at bounding box center [397, 157] width 137 height 13
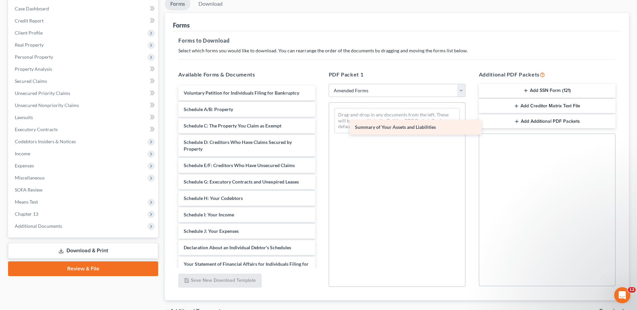
drag, startPoint x: 241, startPoint y: 107, endPoint x: 361, endPoint y: 127, distance: 122.1
click at [320, 125] on div "Summary of Your Assets and Liabilities Voluntary Petition for Individuals Filin…" at bounding box center [246, 227] width 147 height 282
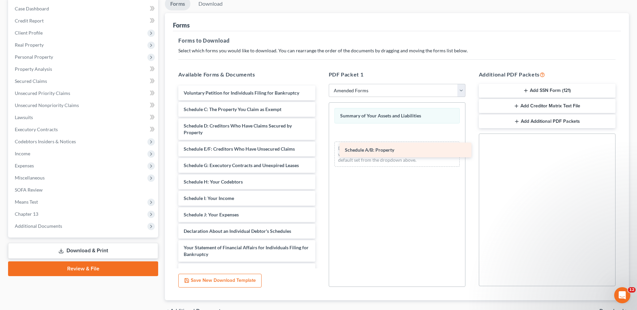
drag, startPoint x: 238, startPoint y: 109, endPoint x: 397, endPoint y: 146, distance: 163.0
click at [320, 146] on div "Schedule A/B: Property Voluntary Petition for Individuals Filing for Bankruptcy…" at bounding box center [246, 218] width 147 height 265
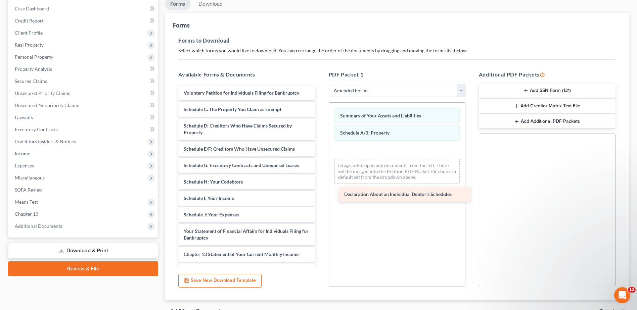
drag, startPoint x: 238, startPoint y: 233, endPoint x: 370, endPoint y: 196, distance: 136.2
click at [320, 192] on div "Declaration About an Individual Debtor's Schedules Voluntary Petition for Indiv…" at bounding box center [246, 210] width 147 height 249
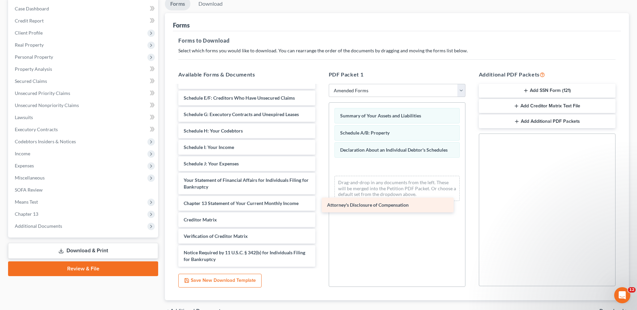
drag, startPoint x: 235, startPoint y: 259, endPoint x: 374, endPoint y: 202, distance: 149.8
click at [320, 201] on div "Attorney's Disclosure of Compensation Voluntary Petition for Individuals Filing…" at bounding box center [246, 151] width 147 height 232
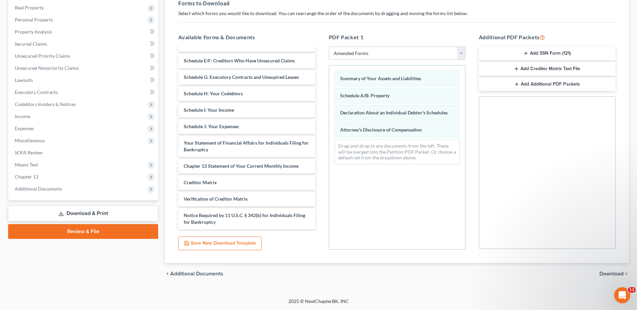
click at [607, 273] on span "Download" at bounding box center [612, 273] width 24 height 5
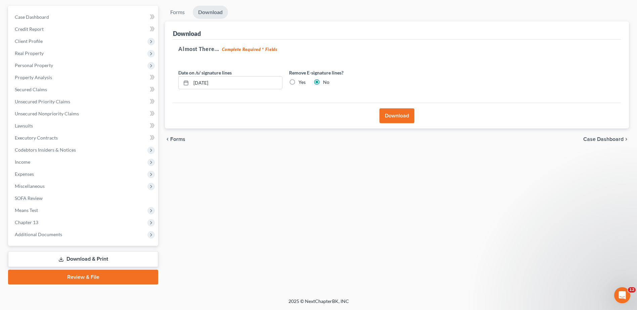
click at [404, 116] on button "Download" at bounding box center [397, 115] width 35 height 15
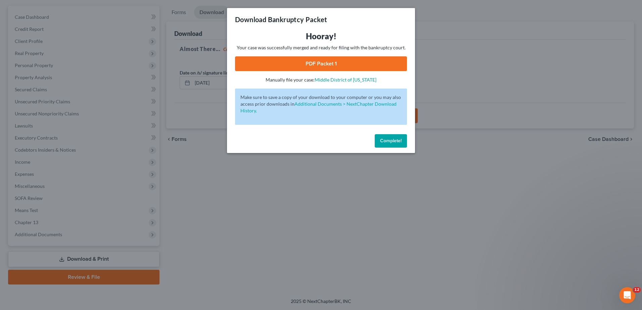
click at [344, 58] on link "PDF Packet 1" at bounding box center [321, 63] width 172 height 15
click at [422, 208] on div "Download Bankruptcy Packet Hooray! Your case was successfully merged and ready …" at bounding box center [321, 155] width 642 height 310
